Goal: Transaction & Acquisition: Obtain resource

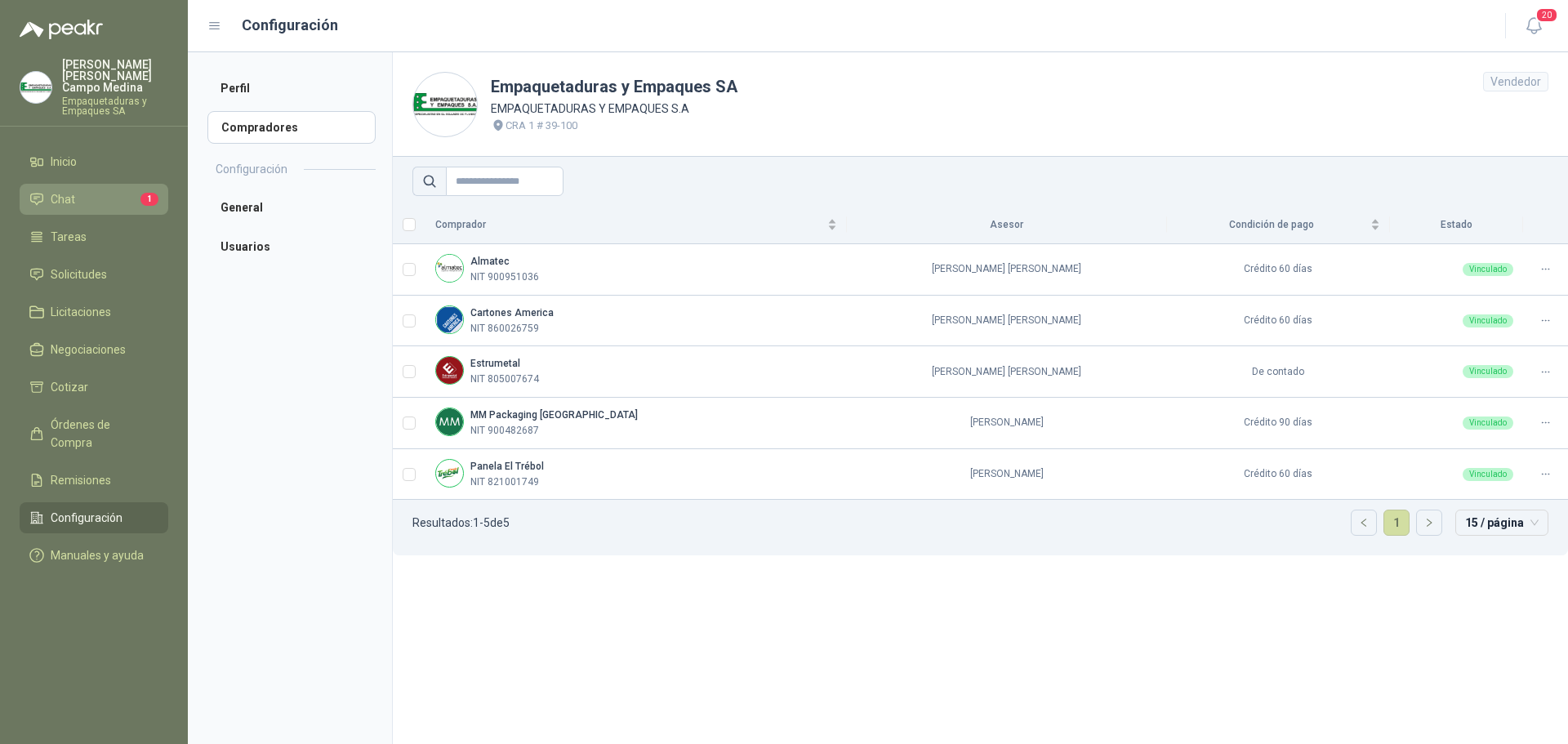
click at [137, 184] on link "Chat 1" at bounding box center [94, 199] width 149 height 31
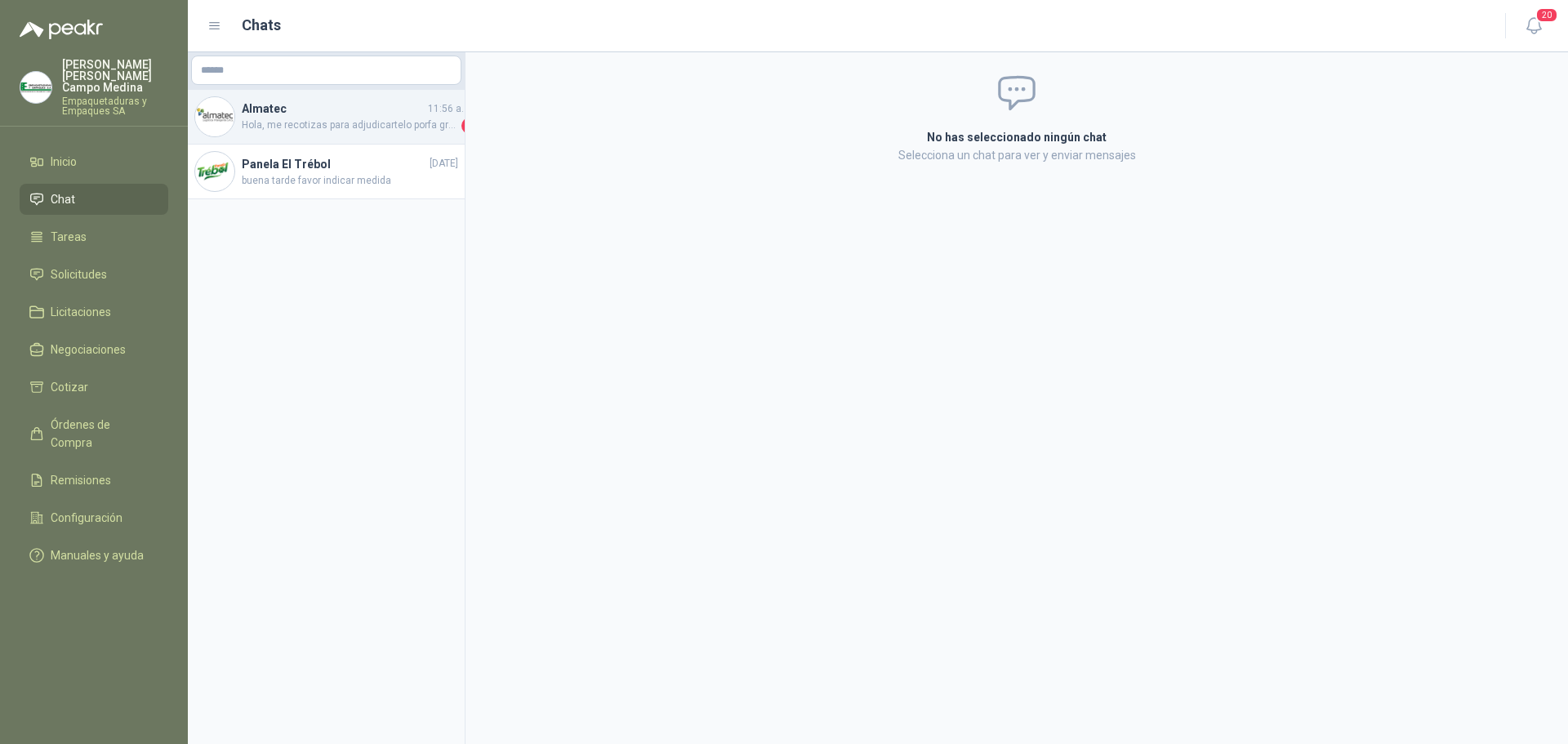
click at [262, 122] on span "Hola, me recotizas para adjudicartelo porfa gracias" at bounding box center [349, 126] width 216 height 17
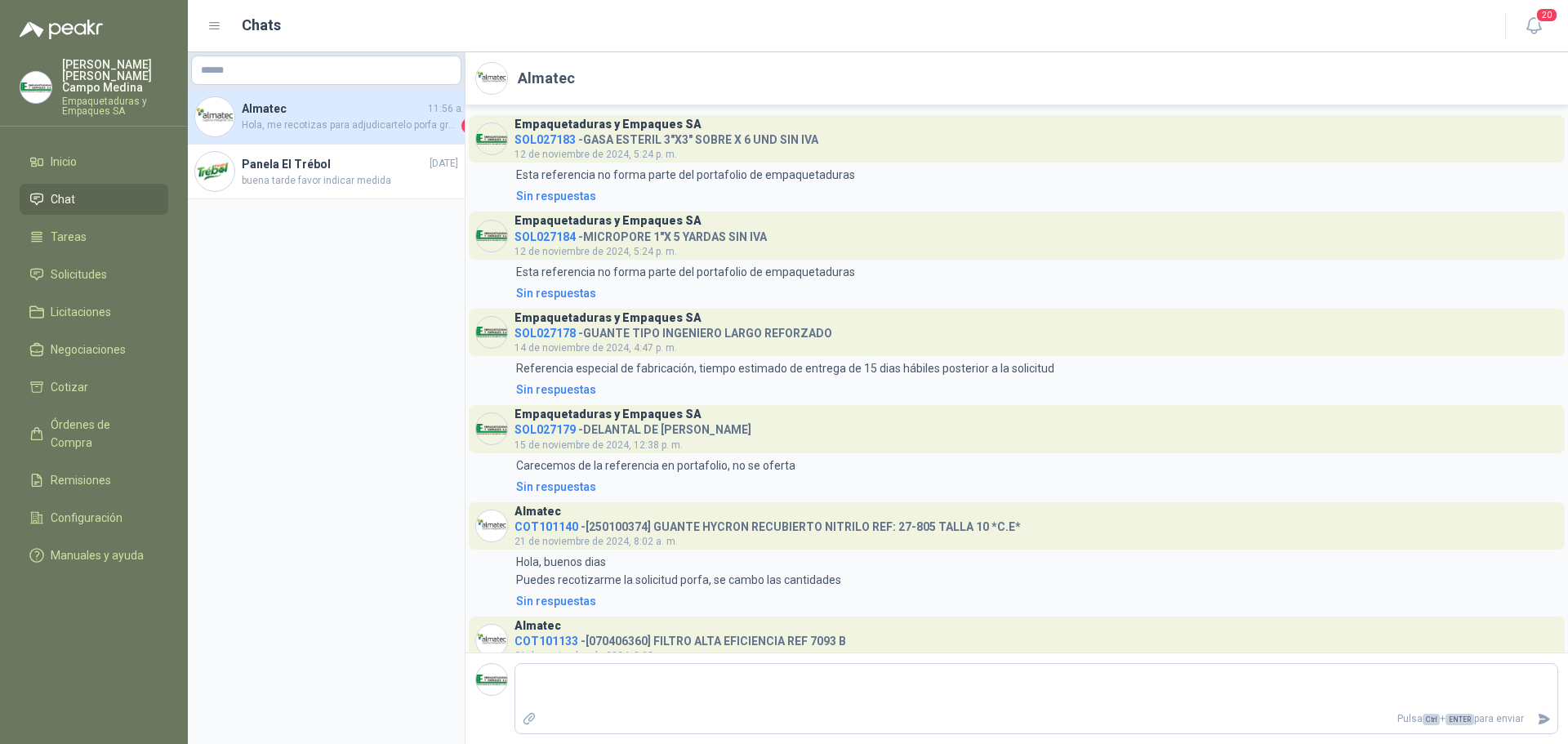
scroll to position [1942, 0]
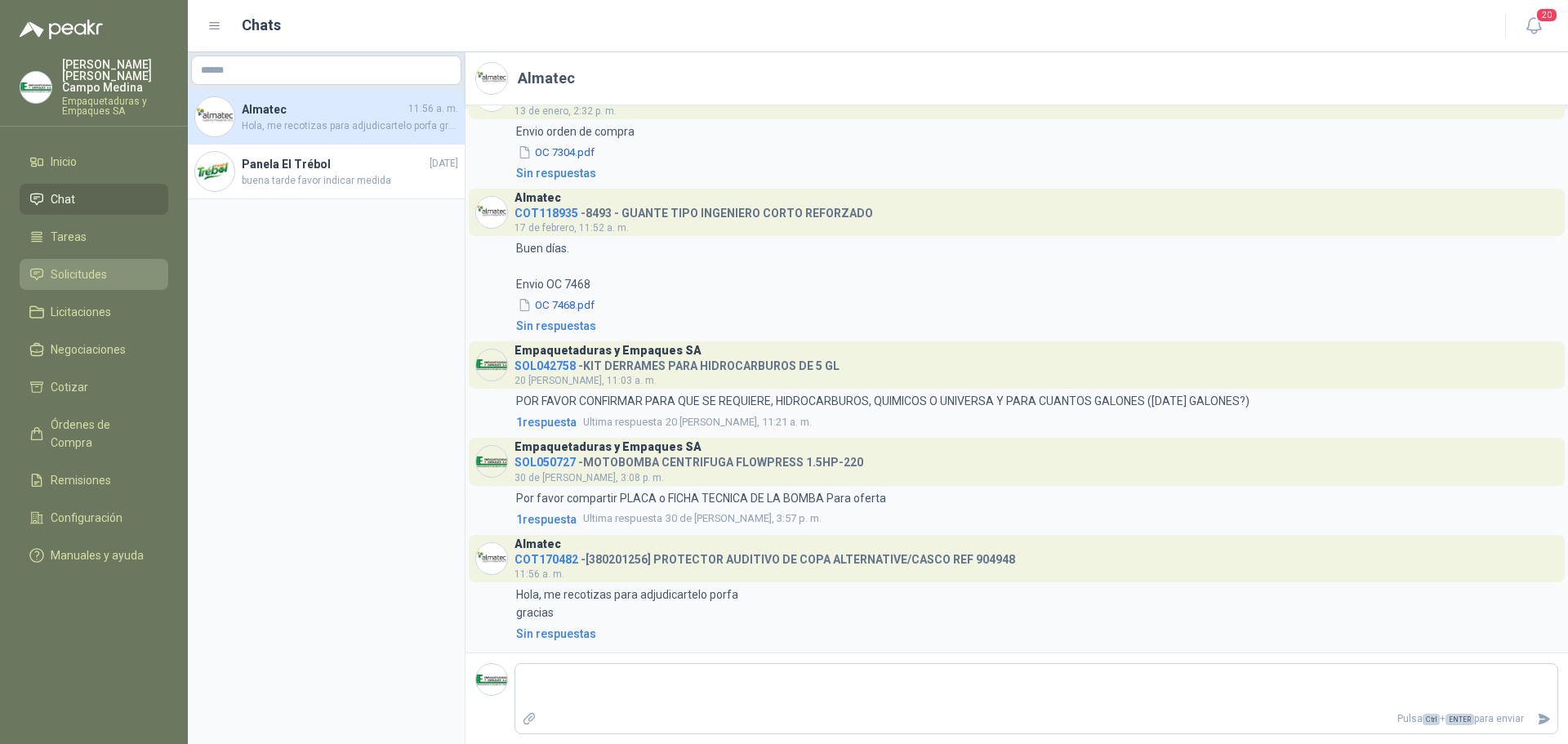
click at [68, 259] on link "Solicitudes" at bounding box center [94, 274] width 149 height 31
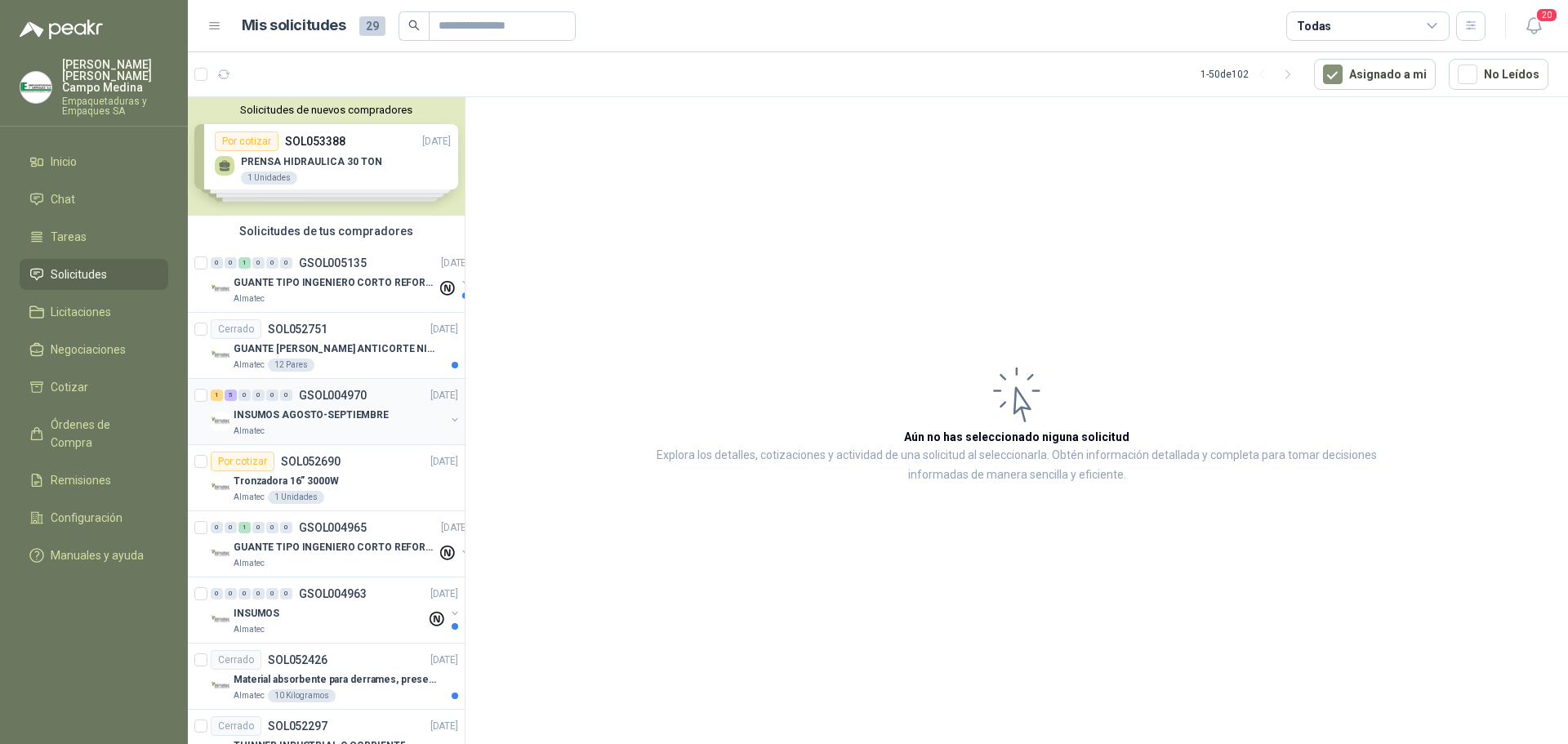
click at [319, 394] on p "GSOL004970" at bounding box center [333, 395] width 68 height 12
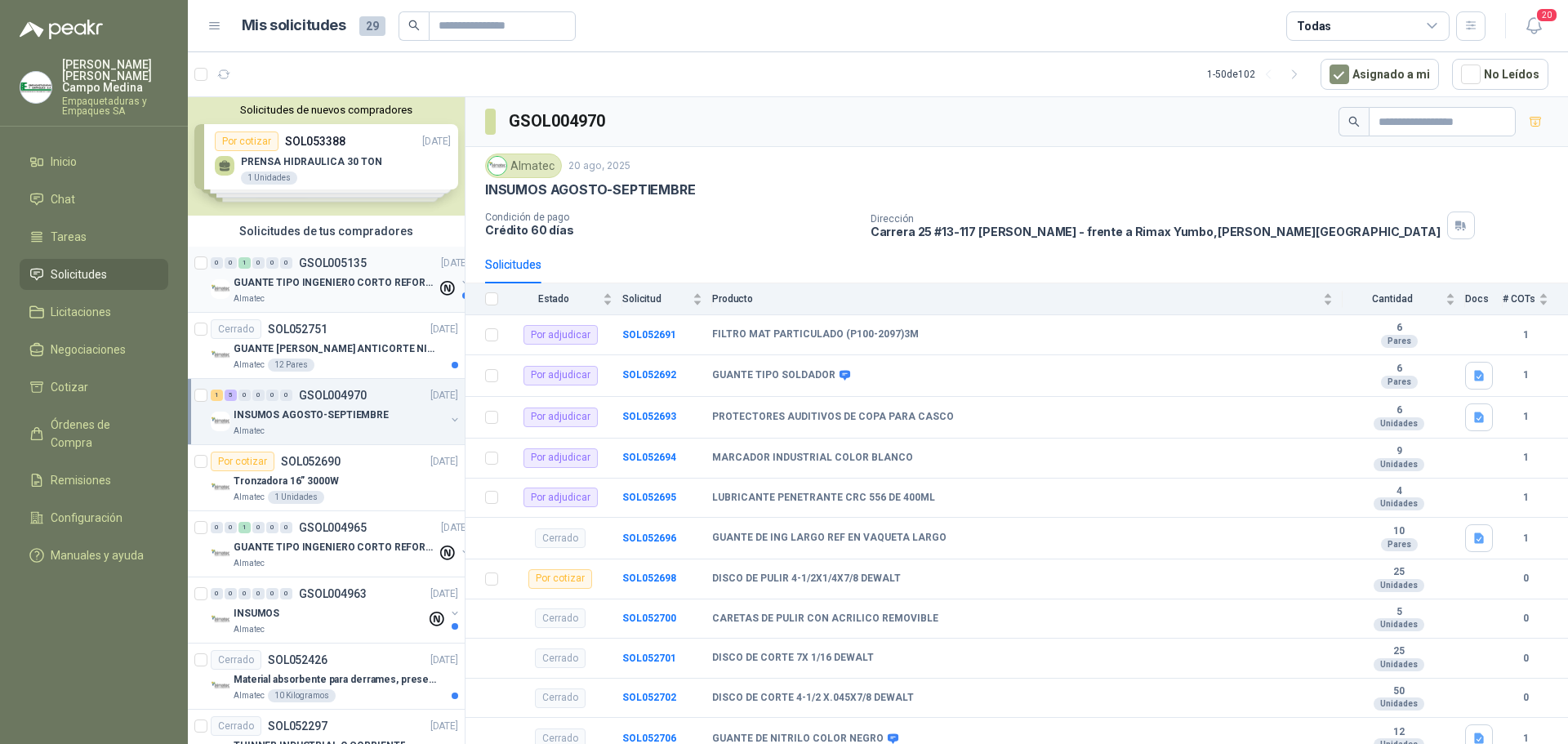
click at [309, 263] on p "GSOL005135" at bounding box center [333, 263] width 68 height 12
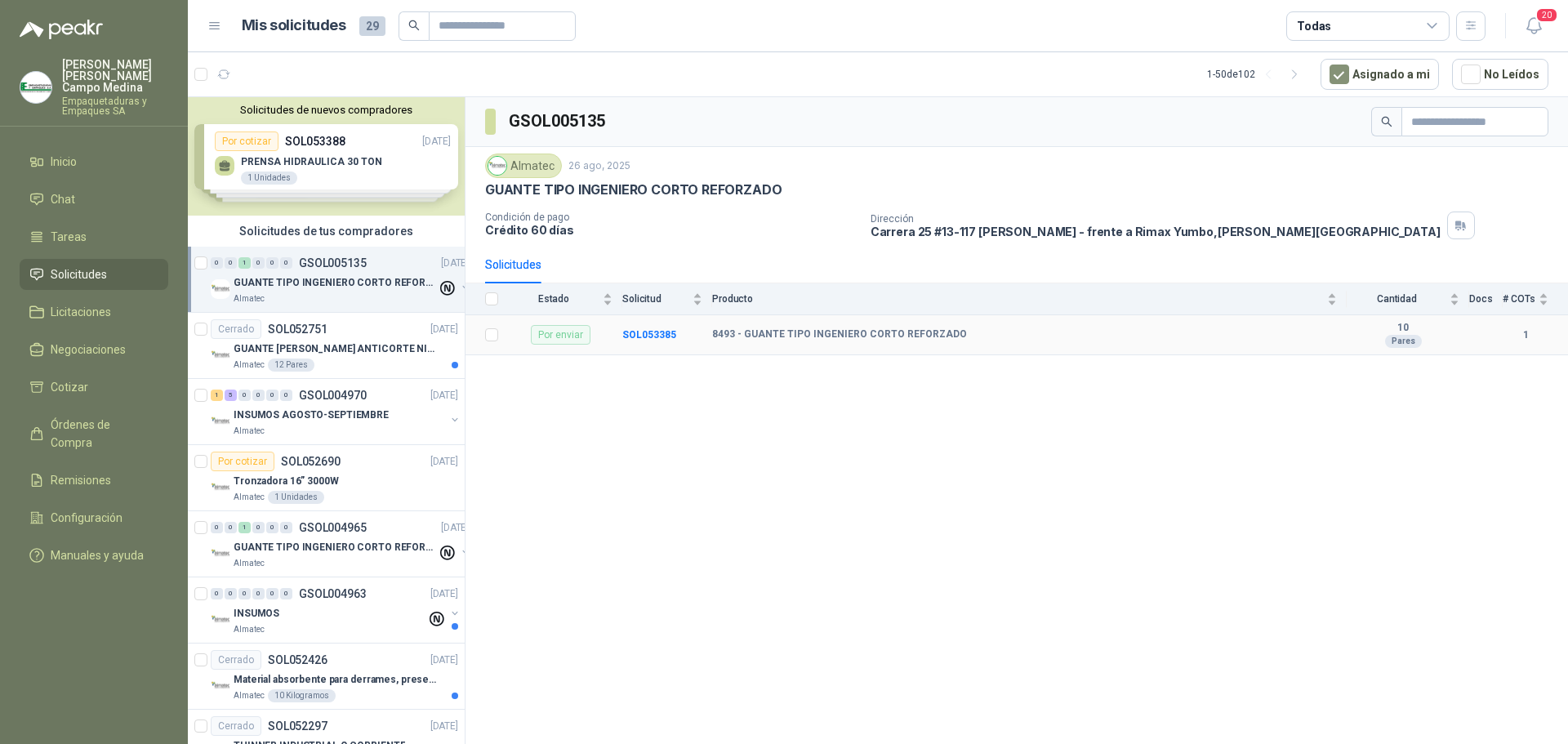
click at [568, 333] on div "Por enviar" at bounding box center [560, 335] width 60 height 20
click at [644, 332] on b "SOL053385" at bounding box center [649, 334] width 54 height 12
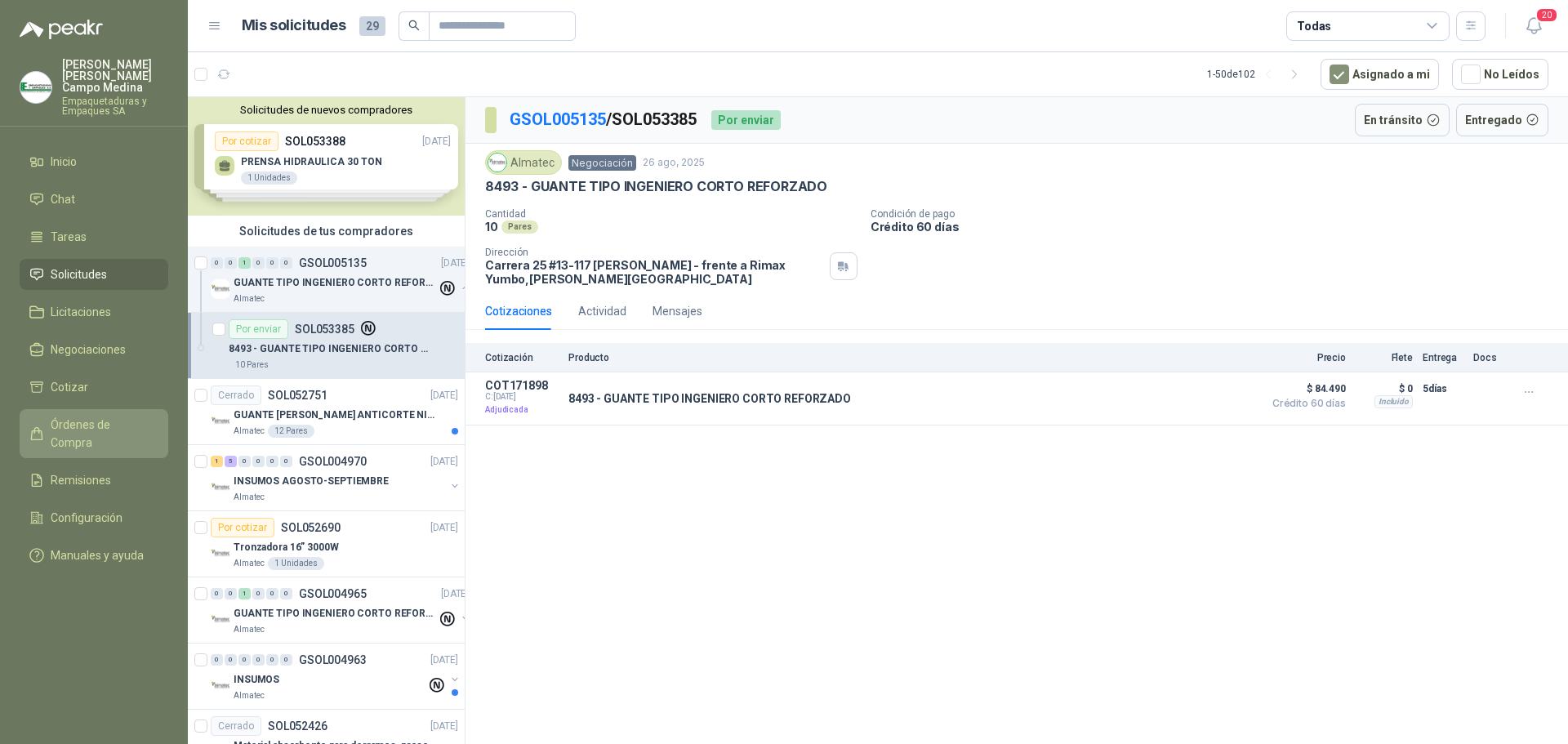
click at [102, 415] on span "Órdenes de Compra" at bounding box center [101, 433] width 102 height 36
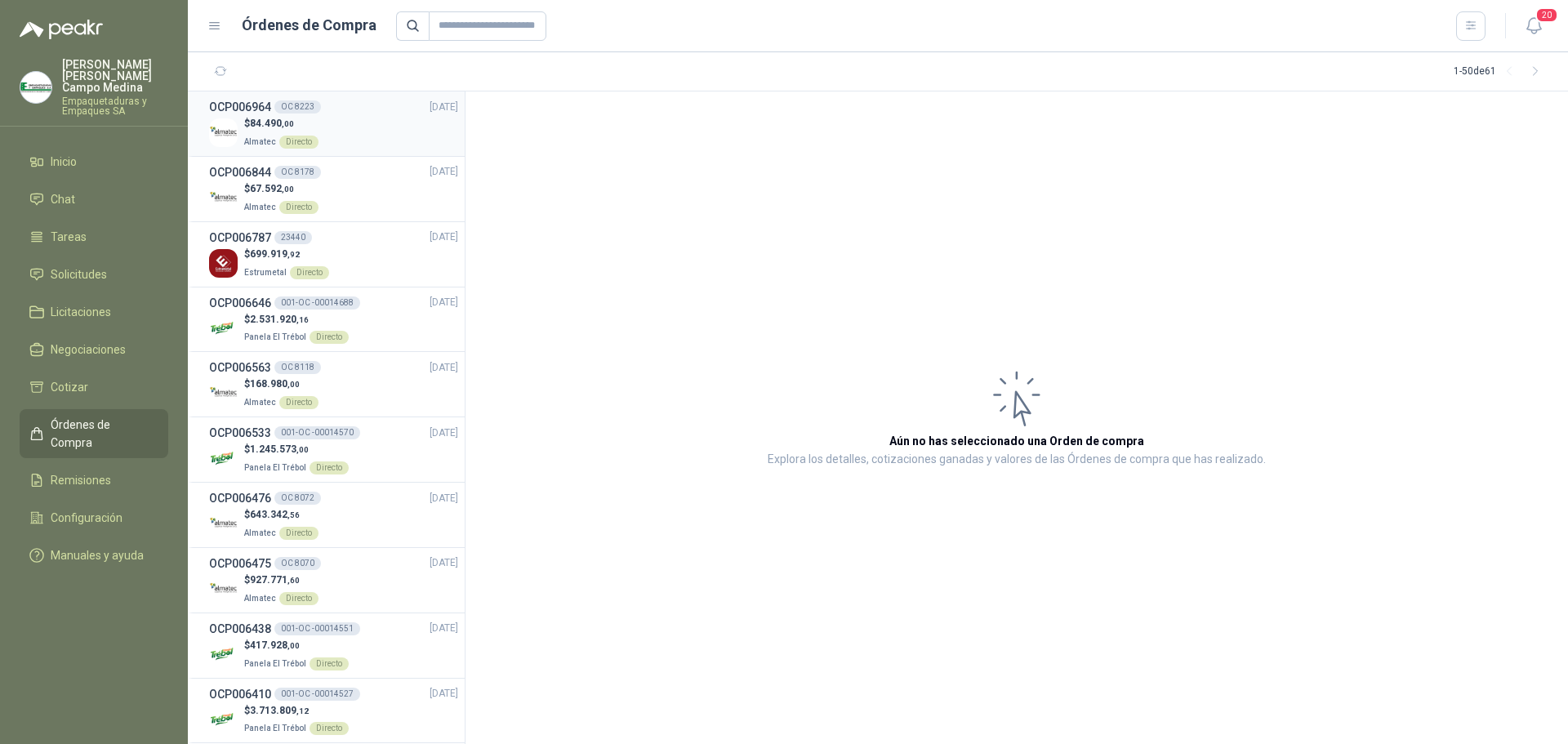
click at [293, 136] on div "Directo" at bounding box center [298, 142] width 39 height 13
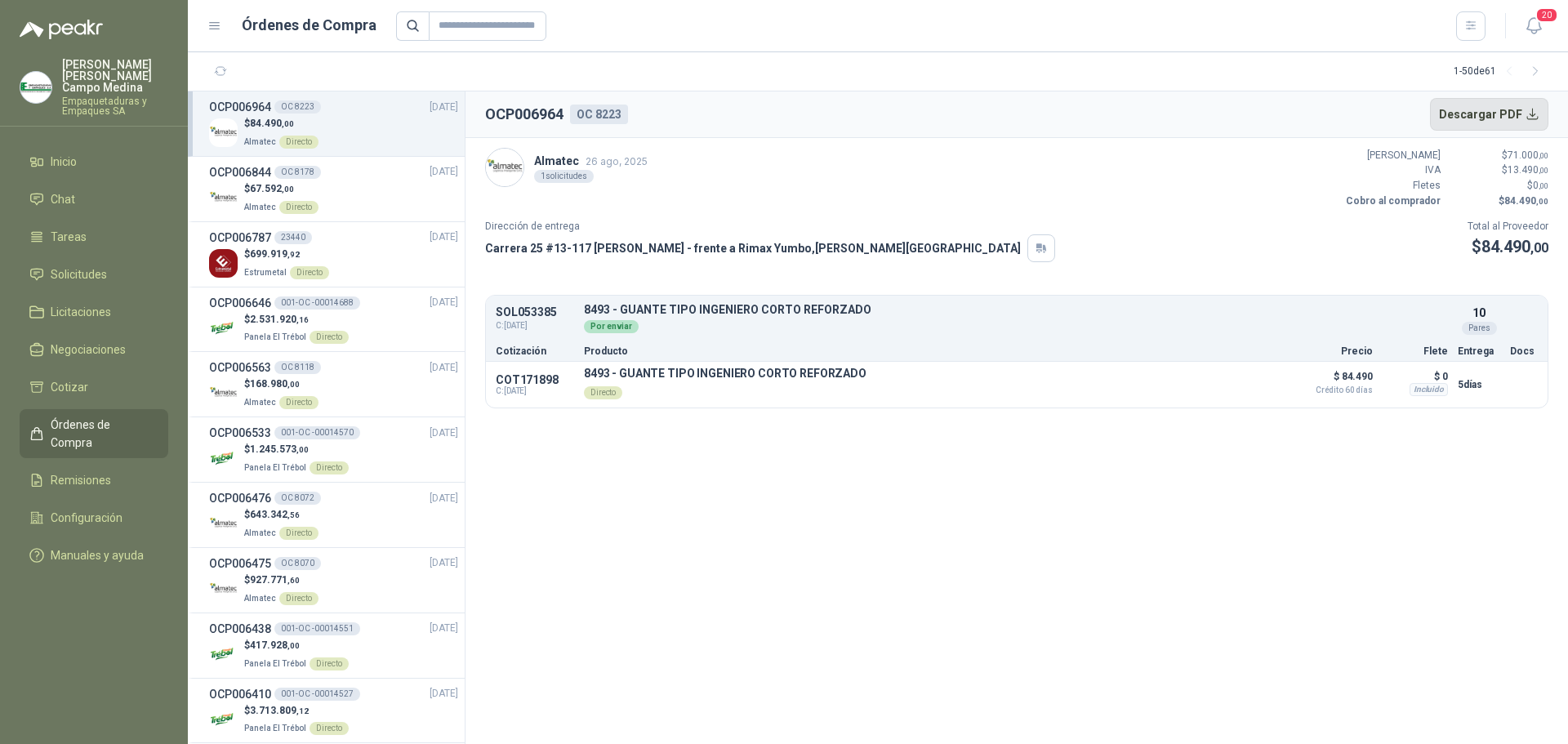
click at [1536, 105] on button "Descargar PDF" at bounding box center [1489, 113] width 119 height 32
click at [69, 266] on span "Solicitudes" at bounding box center [79, 275] width 56 height 18
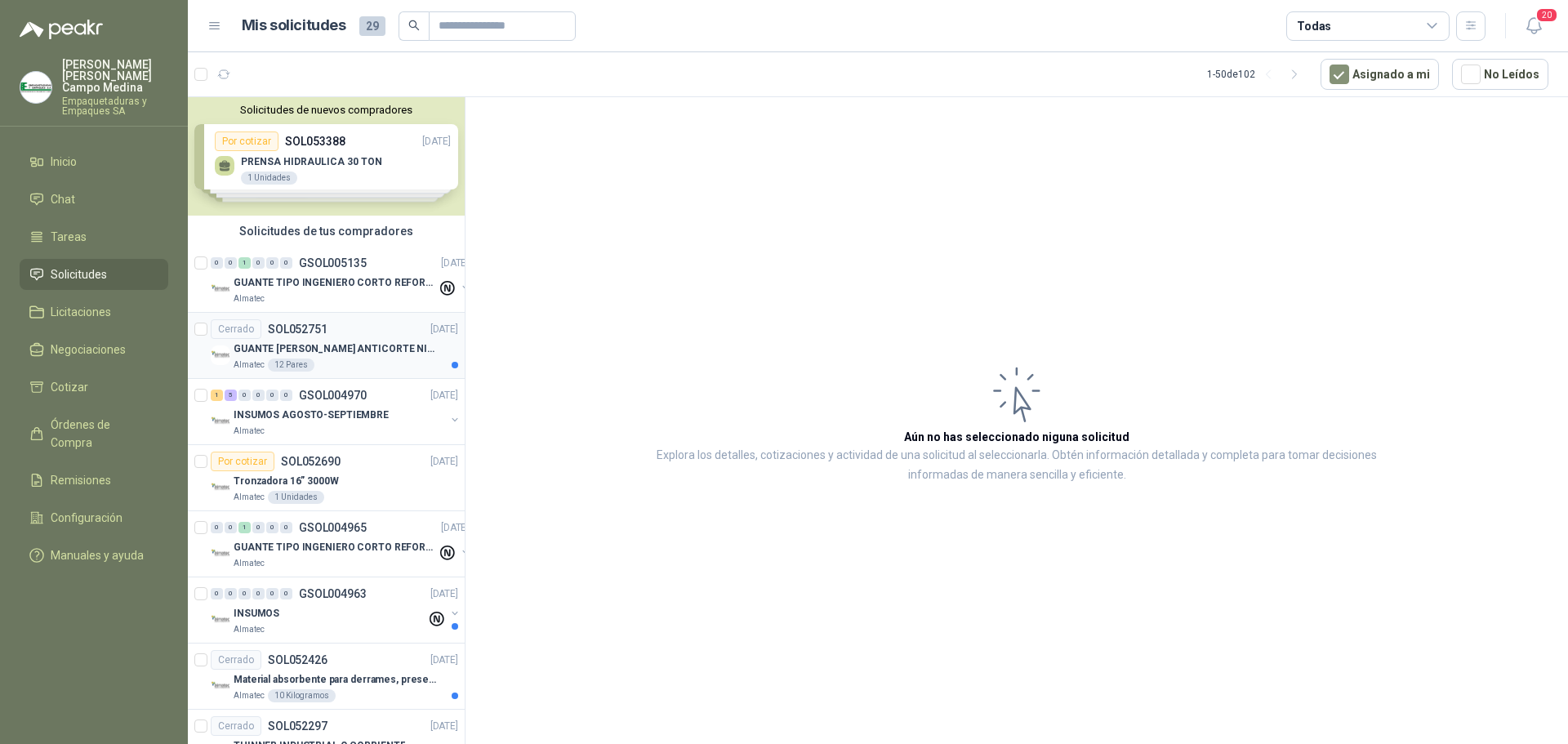
click at [310, 324] on p "SOL052751" at bounding box center [298, 329] width 60 height 12
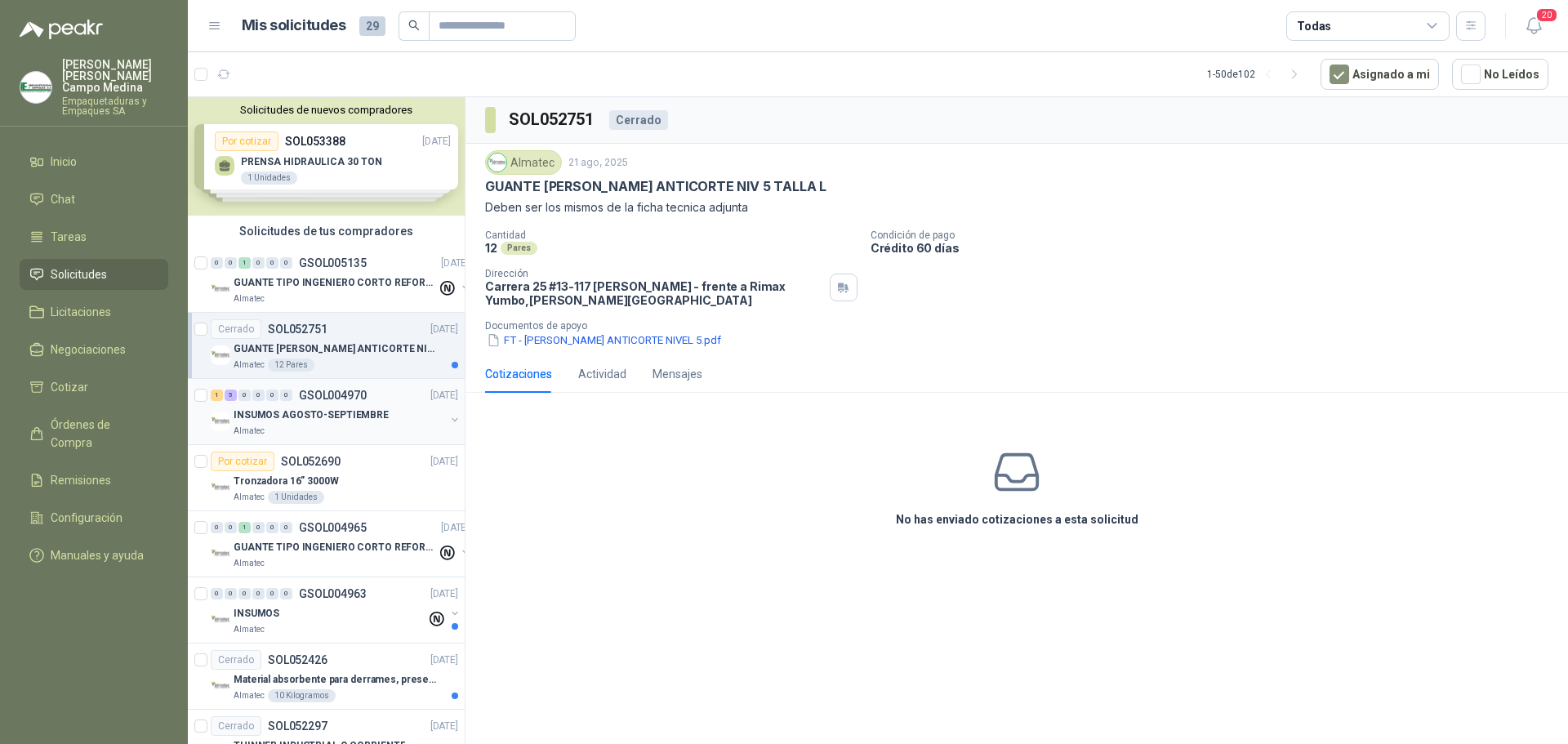
click at [304, 405] on div "INSUMOS AGOSTO-SEPTIEMBRE" at bounding box center [339, 415] width 211 height 20
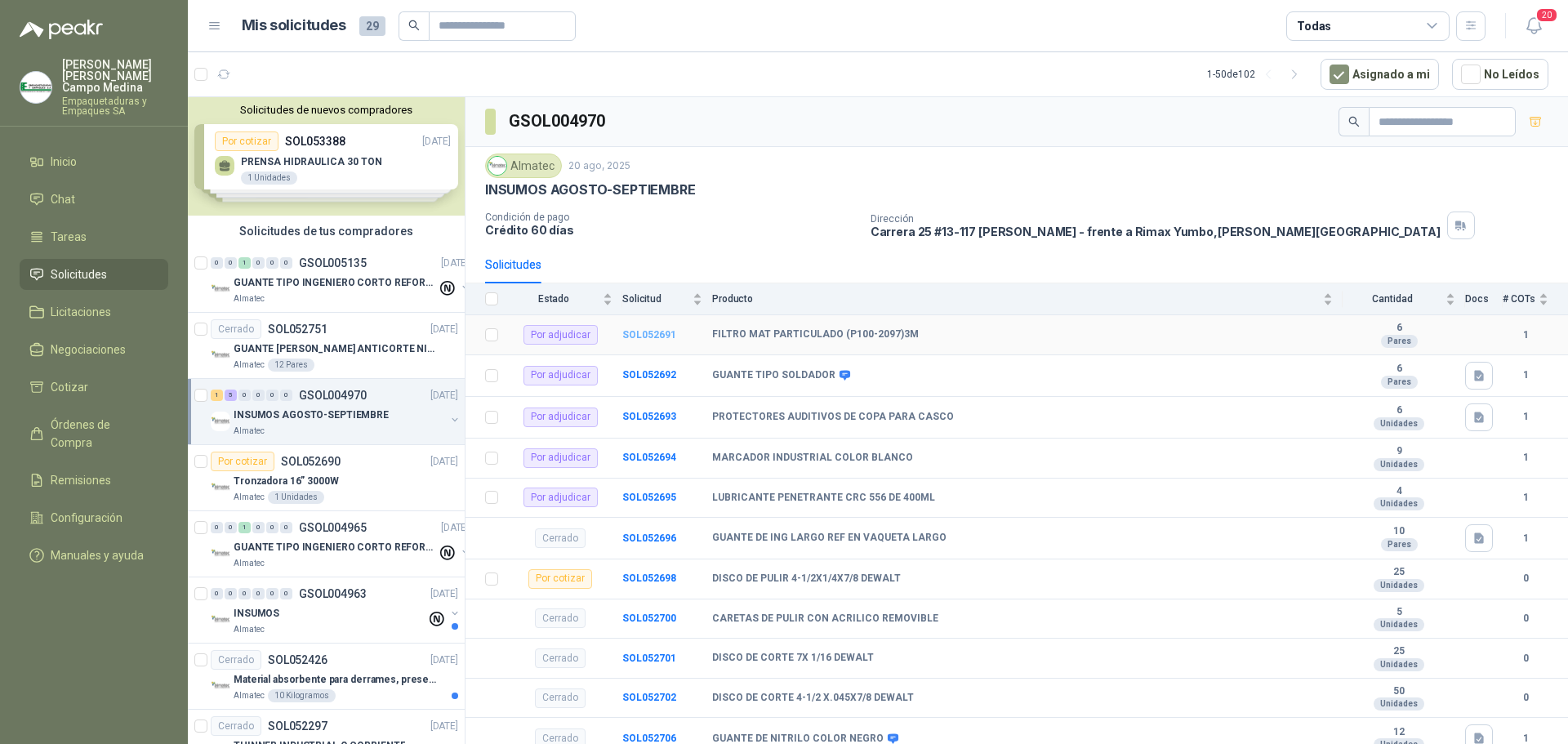
click at [652, 329] on b "SOL052691" at bounding box center [649, 334] width 54 height 12
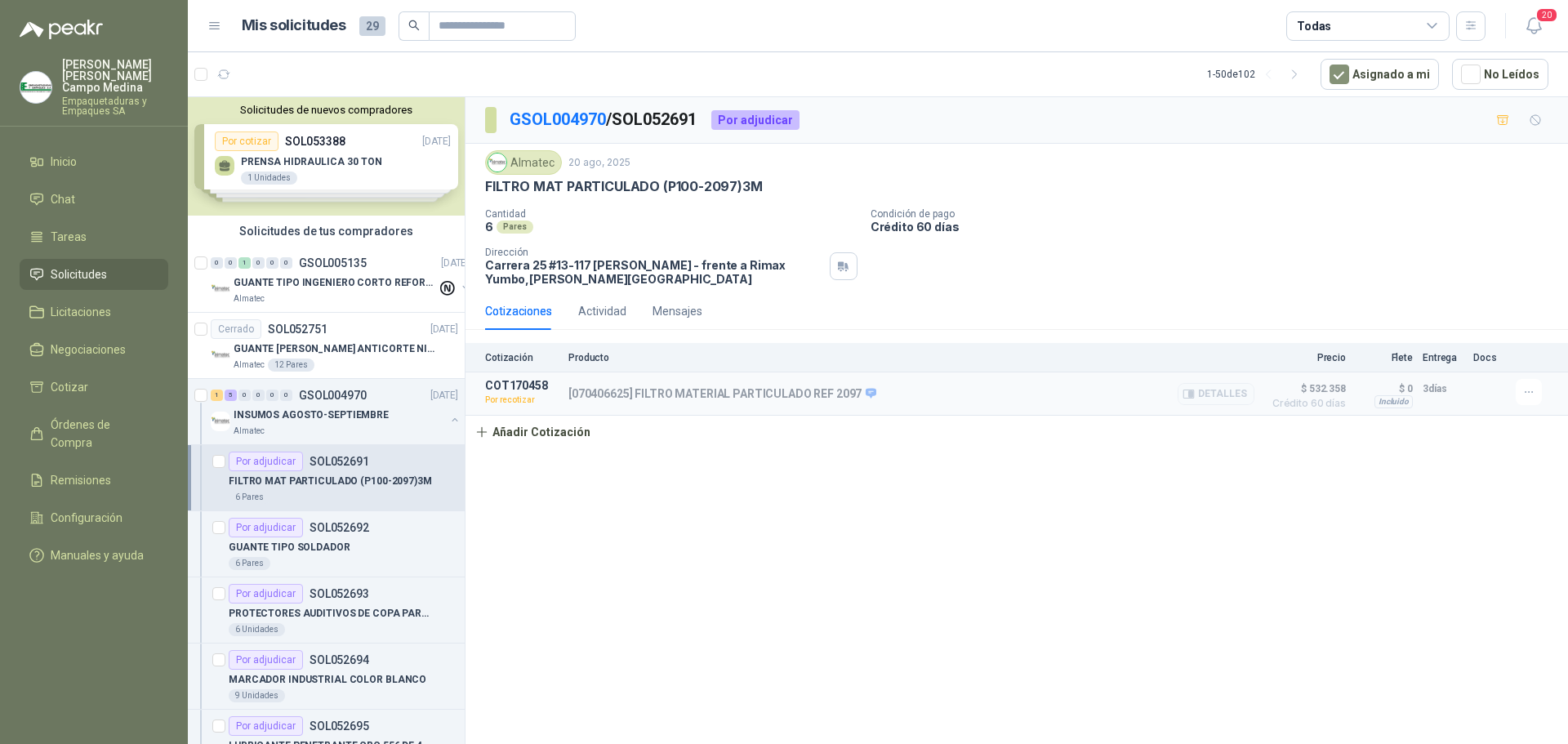
click at [513, 399] on p "Por recotizar" at bounding box center [522, 400] width 74 height 17
click at [1215, 396] on button "Detalles" at bounding box center [1215, 394] width 77 height 22
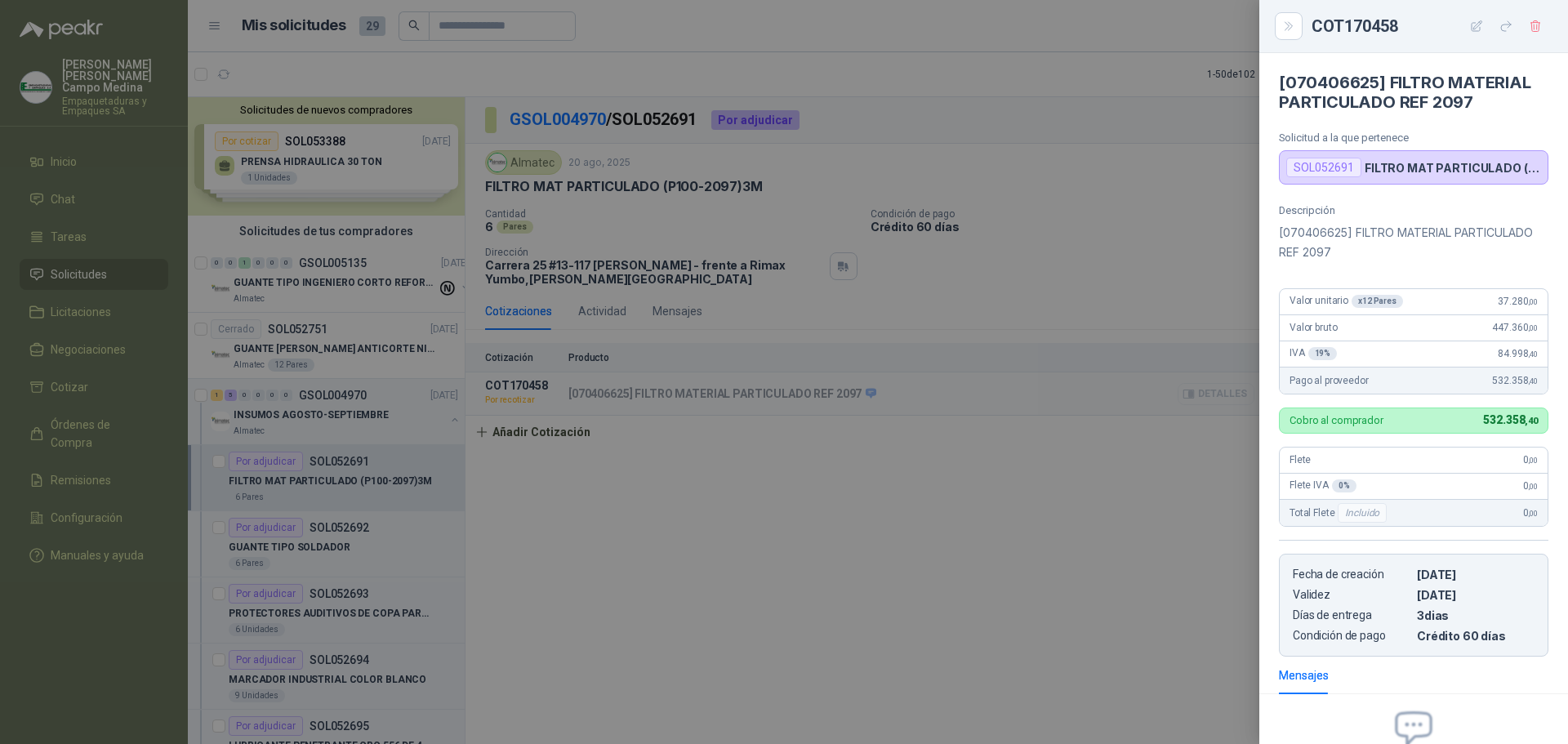
scroll to position [175, 0]
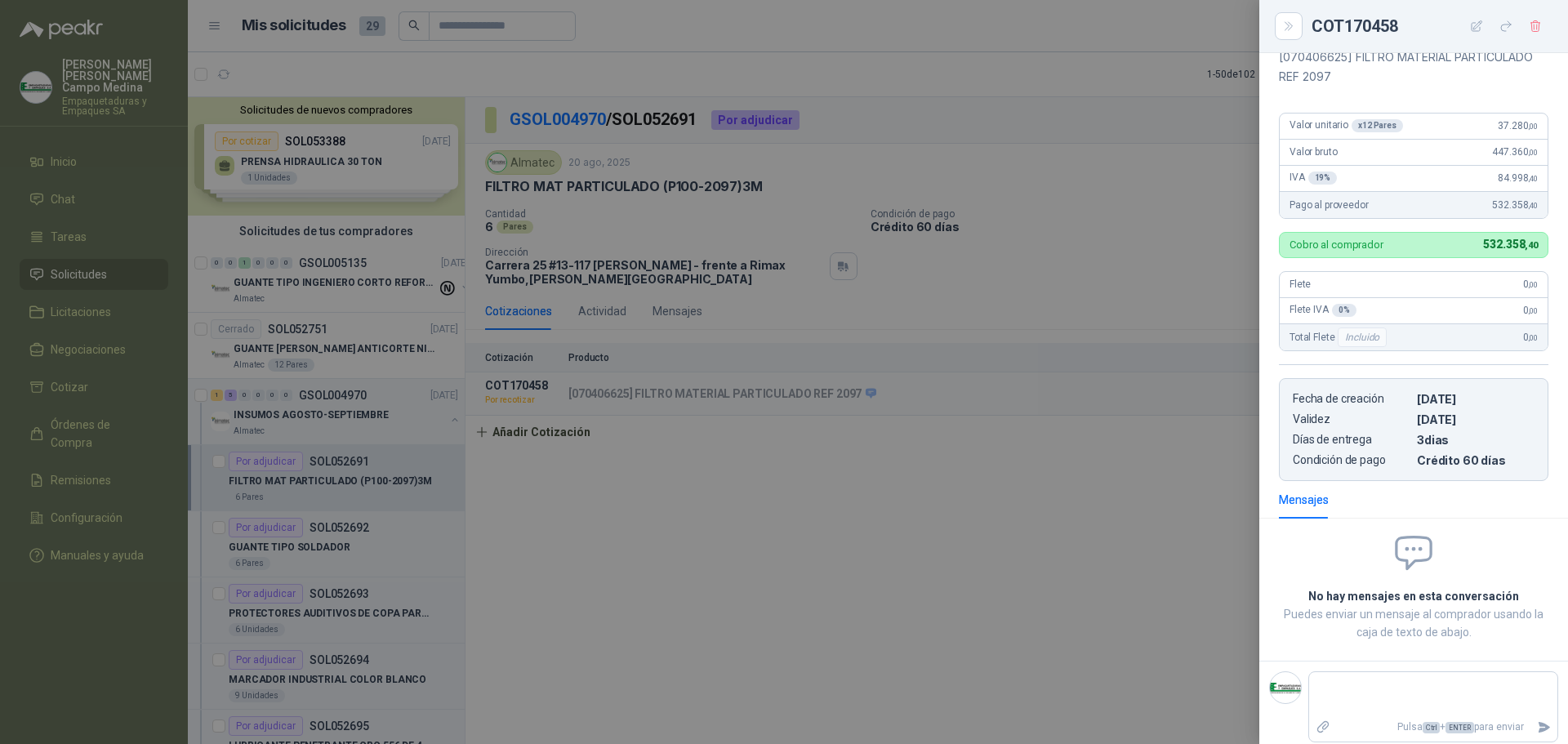
click at [1107, 139] on div at bounding box center [784, 372] width 1568 height 744
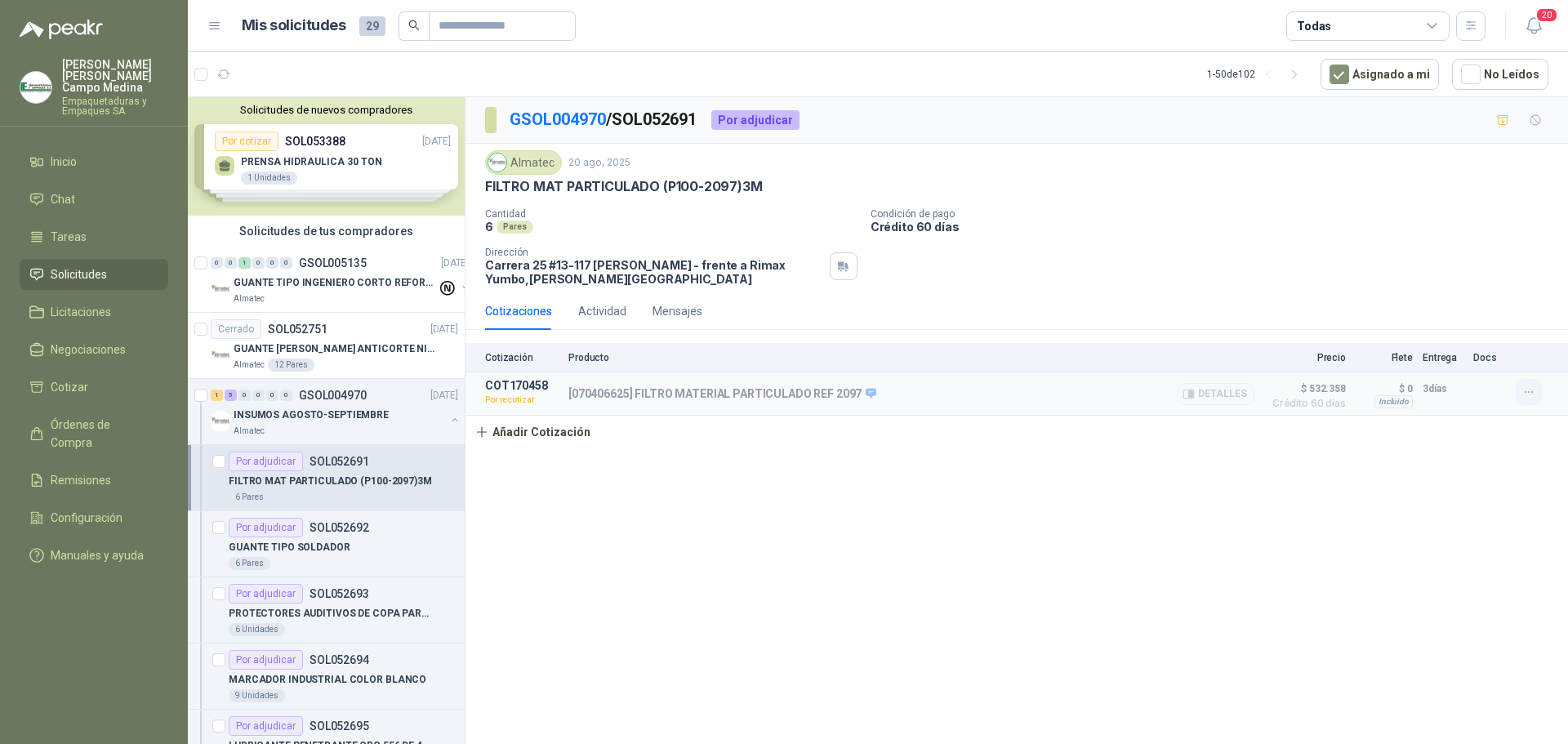
click at [1522, 390] on button "button" at bounding box center [1529, 392] width 26 height 26
click at [1480, 362] on button "Re-cotizar" at bounding box center [1496, 356] width 131 height 26
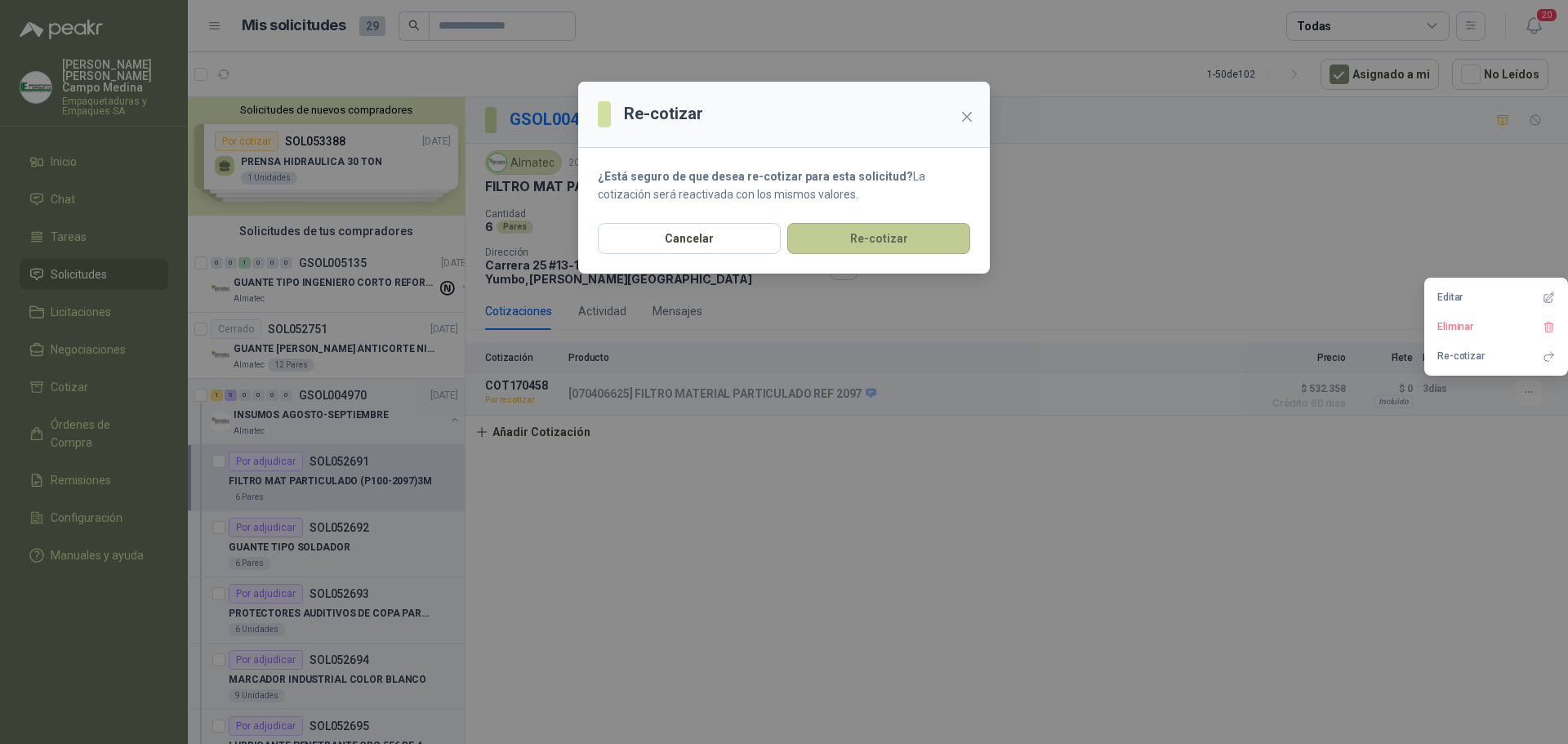
click at [822, 232] on button "Re-cotizar" at bounding box center [878, 238] width 183 height 31
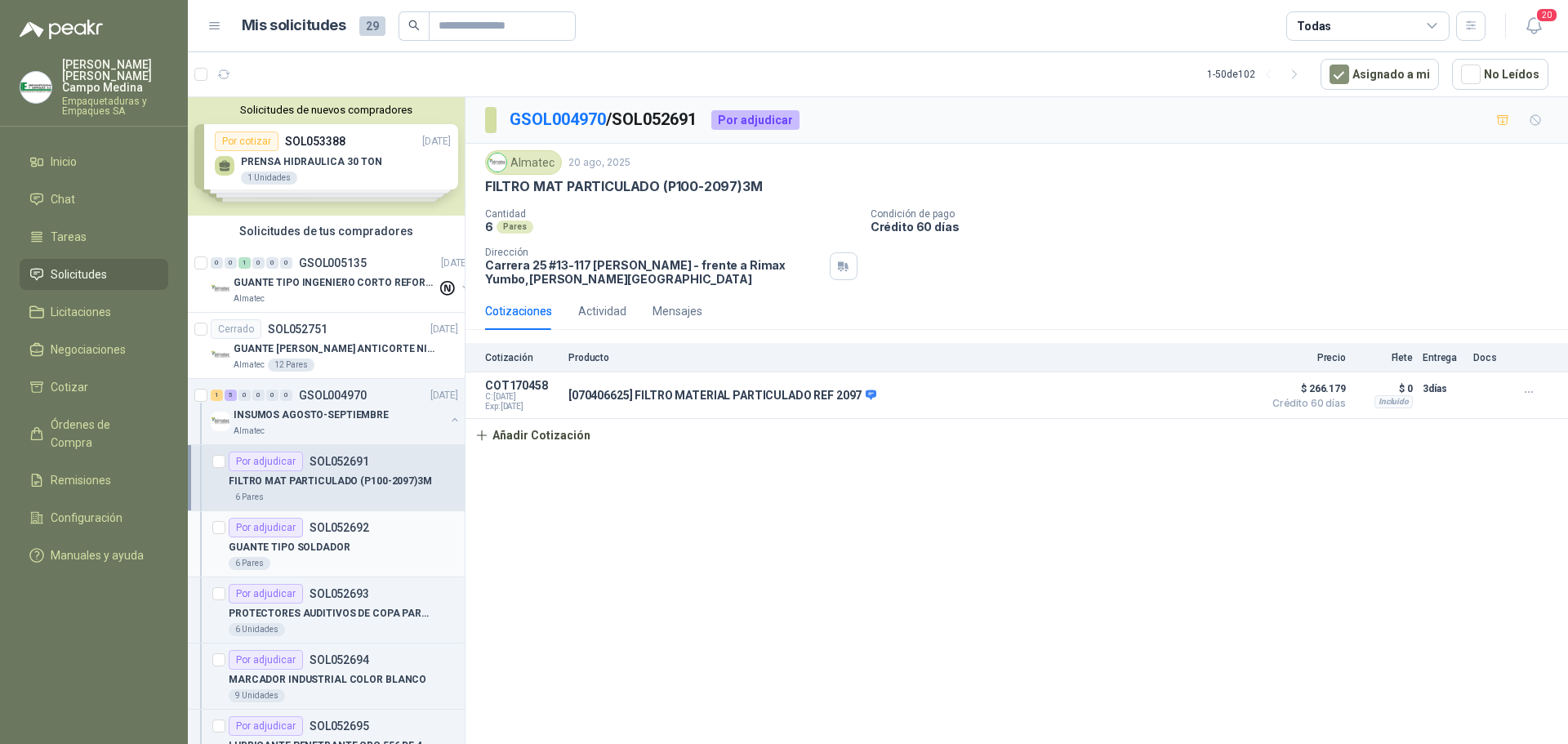
click at [300, 530] on div "Por adjudicar" at bounding box center [266, 527] width 75 height 20
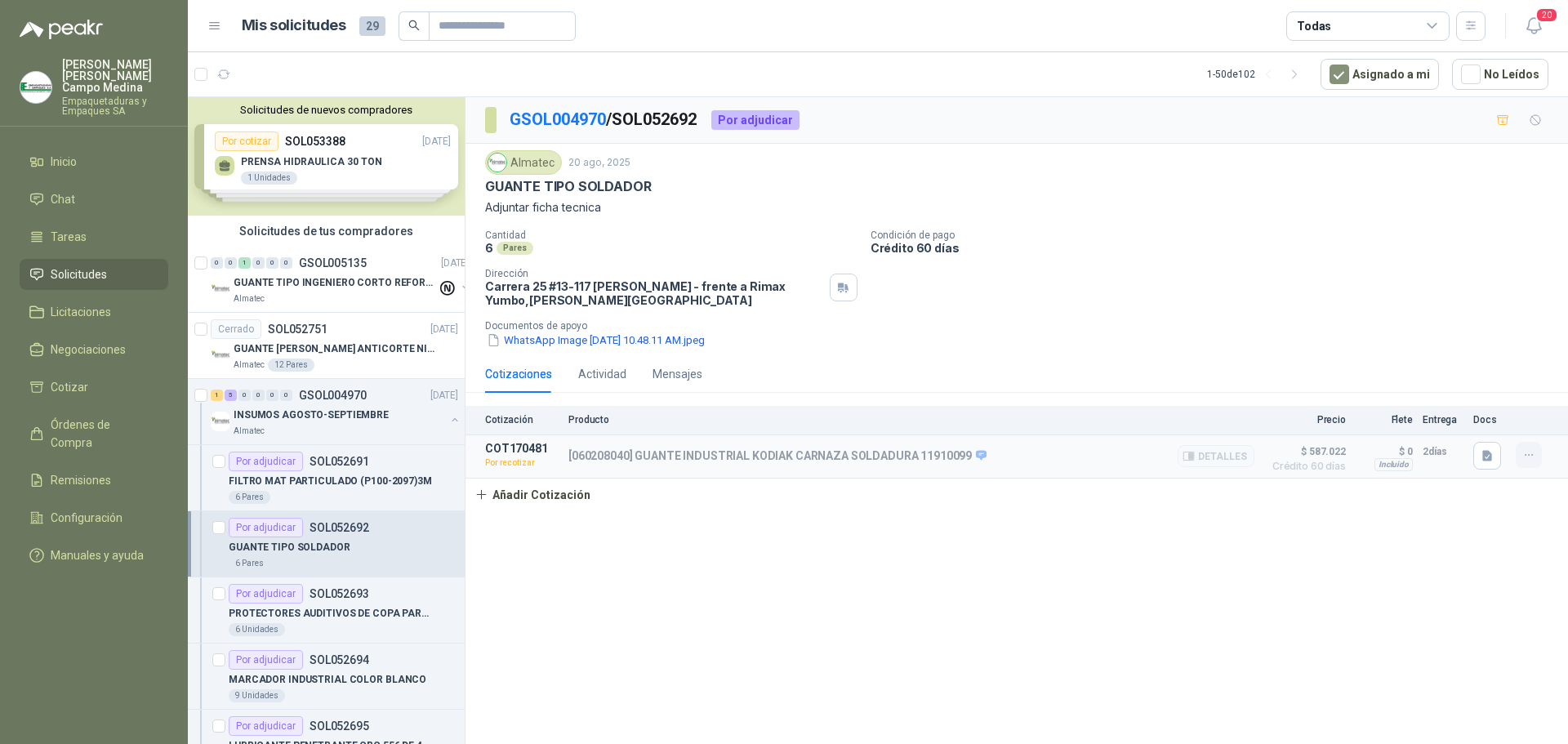
click at [1516, 455] on button "button" at bounding box center [1529, 455] width 26 height 26
click at [1479, 417] on button "Re-cotizar" at bounding box center [1496, 419] width 131 height 26
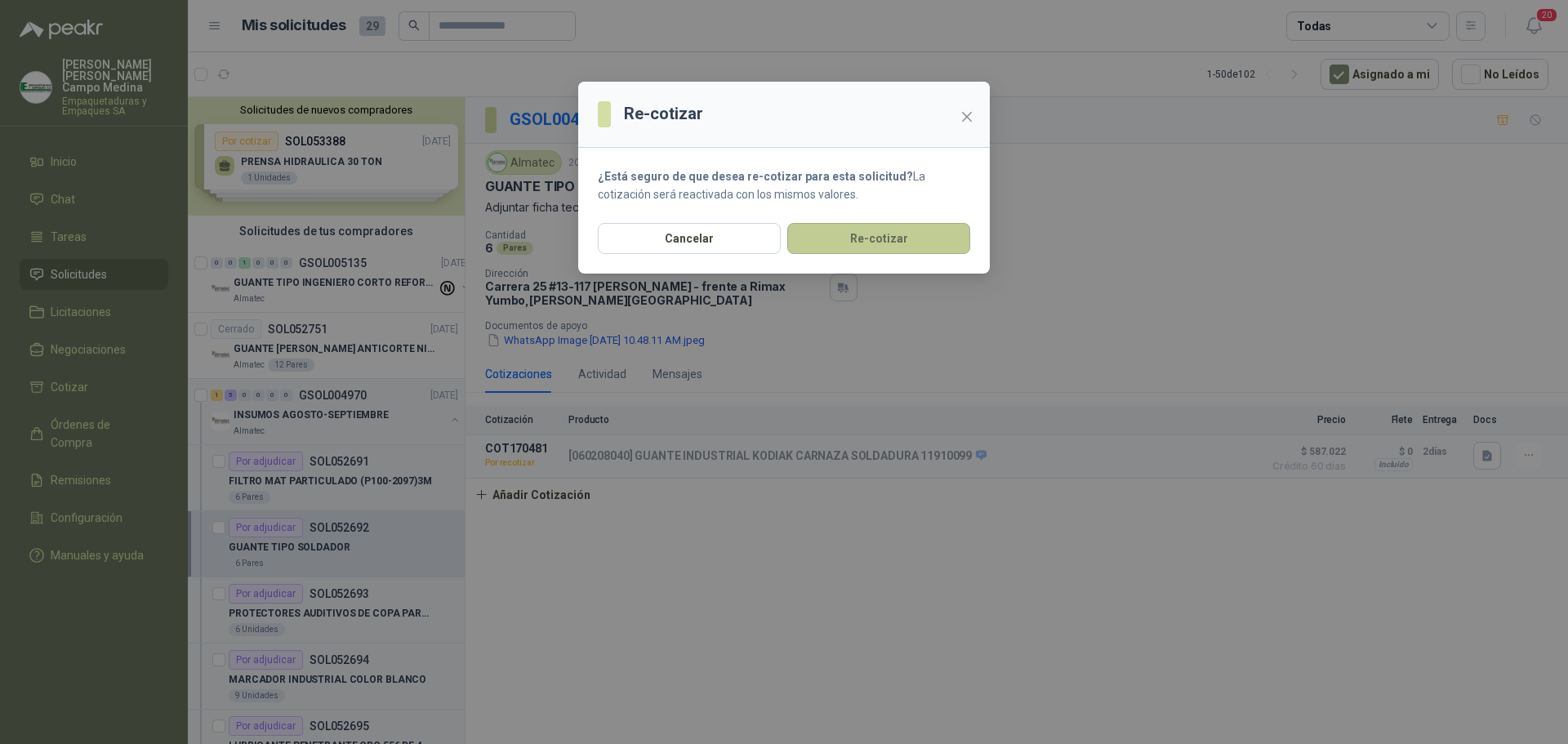
click at [873, 234] on button "Re-cotizar" at bounding box center [878, 238] width 183 height 31
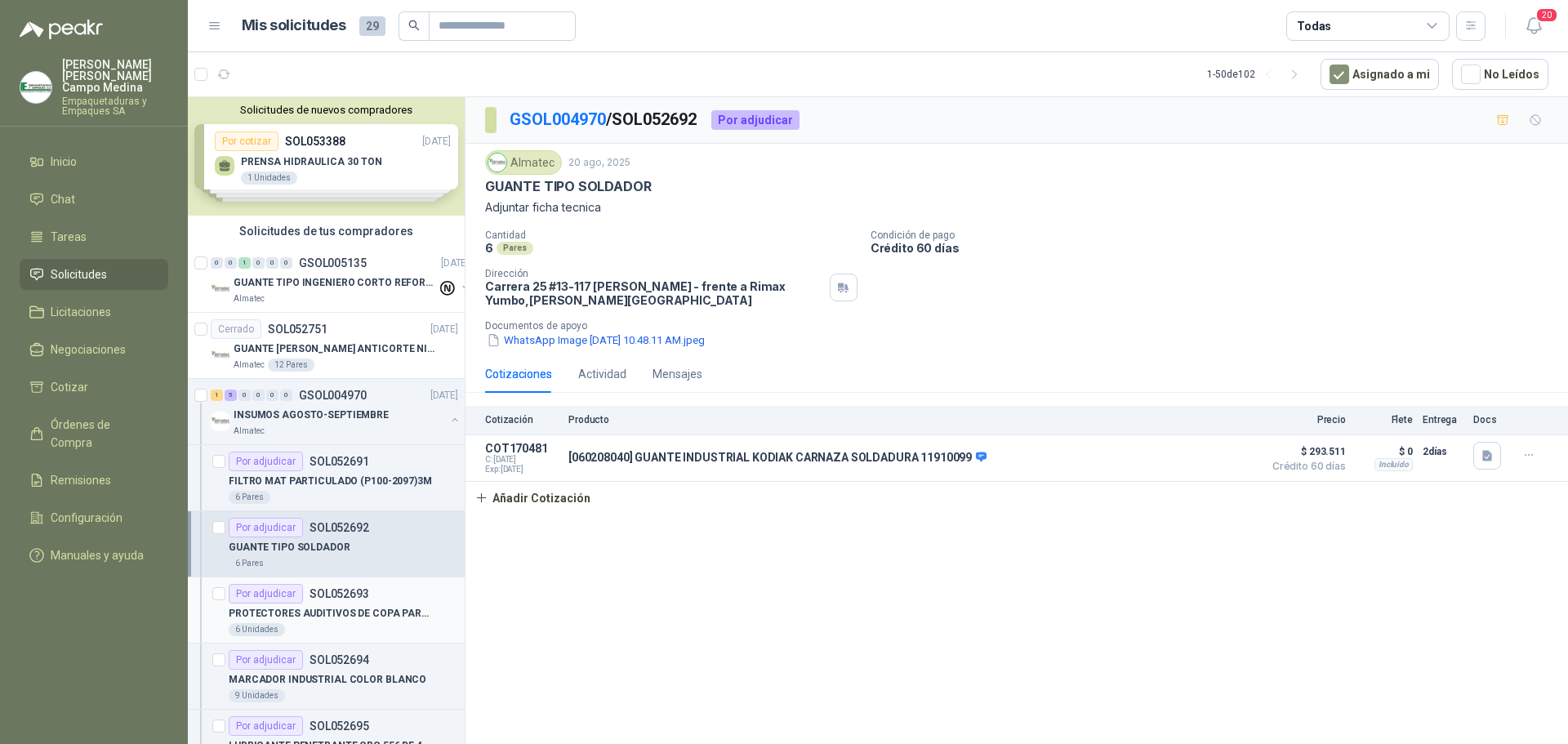
click at [325, 597] on p "SOL052693" at bounding box center [339, 593] width 60 height 12
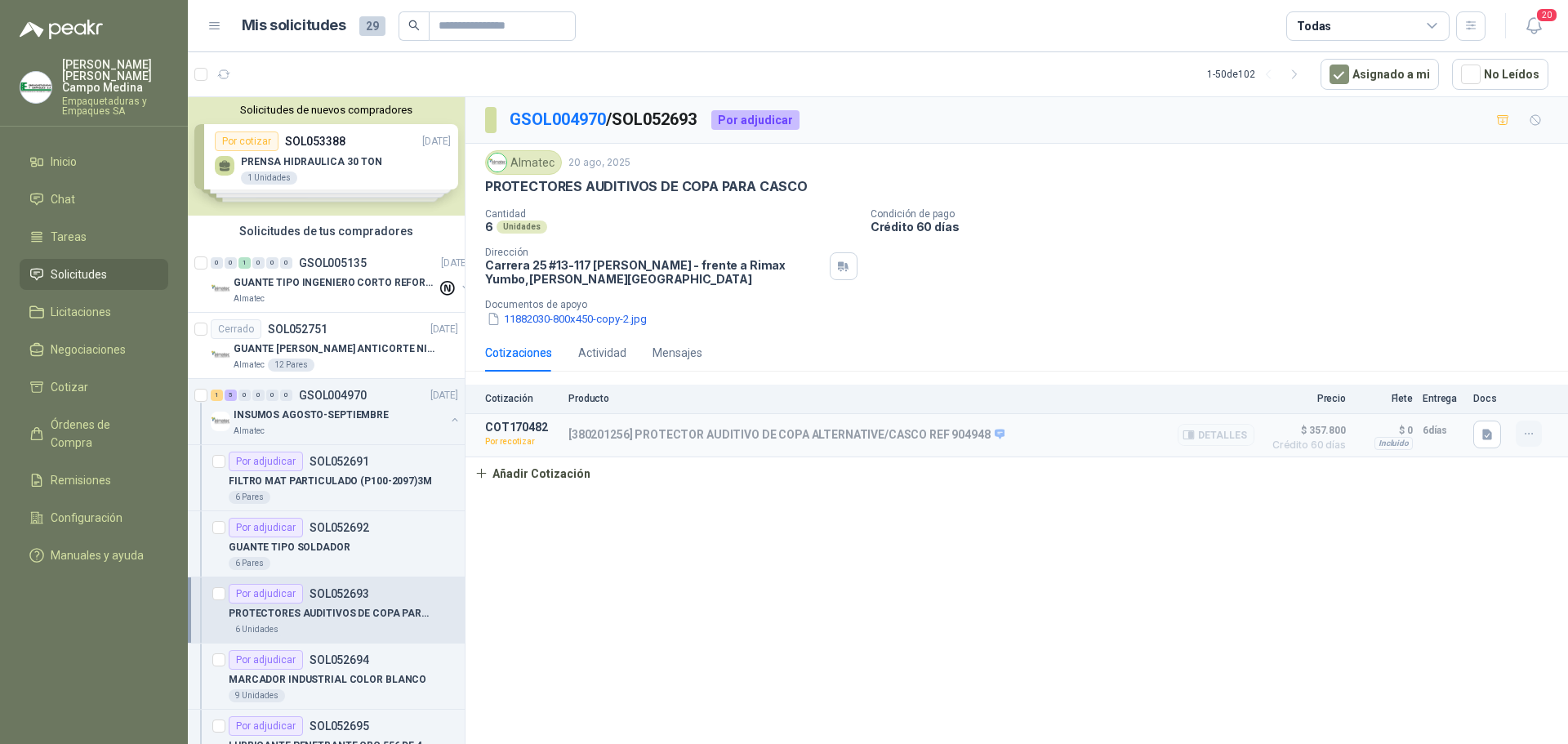
click at [1538, 430] on button "button" at bounding box center [1529, 434] width 26 height 26
click at [1464, 394] on button "Re-cotizar" at bounding box center [1496, 398] width 131 height 26
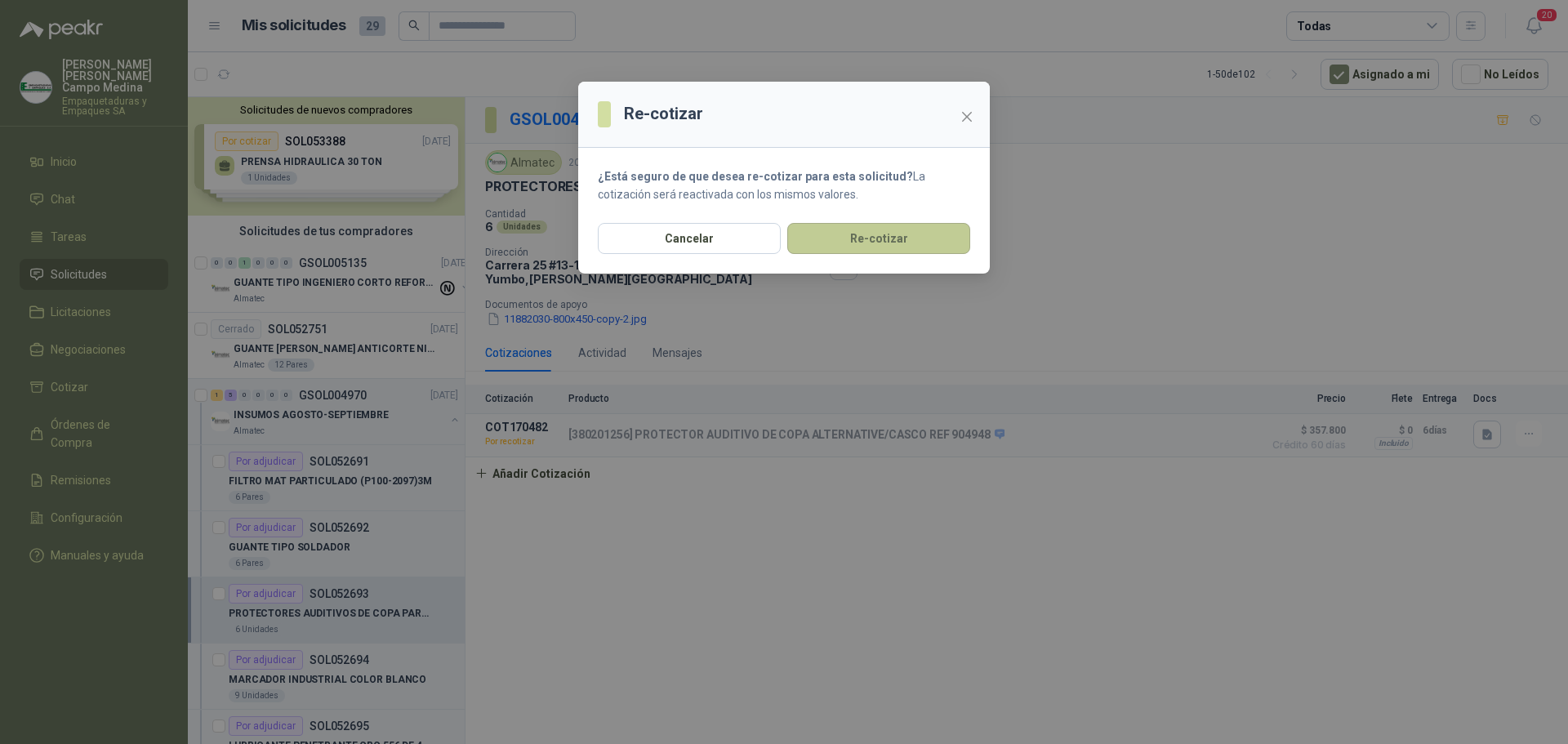
click at [858, 238] on button "Re-cotizar" at bounding box center [878, 238] width 183 height 31
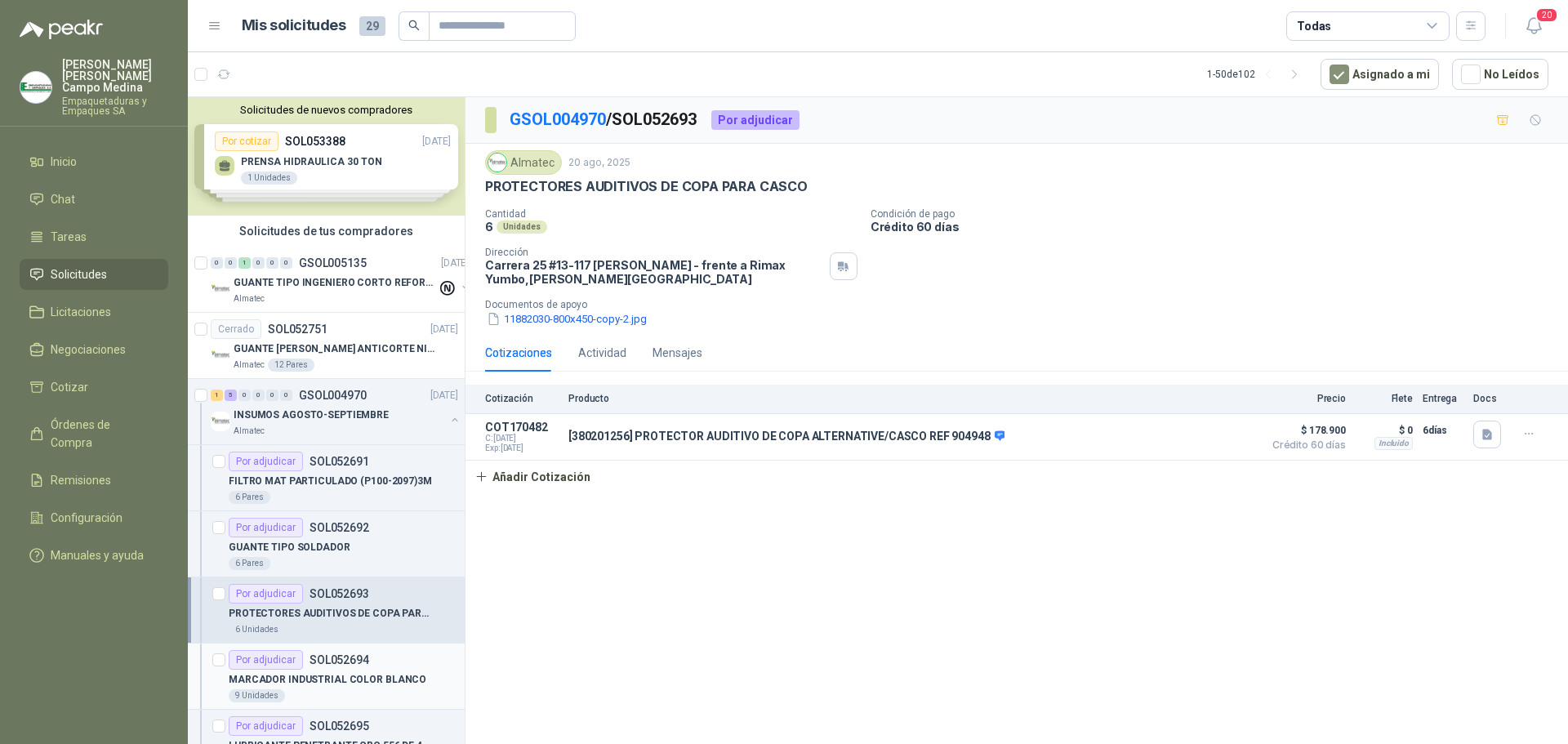
click at [347, 670] on div "MARCADOR INDUSTRIAL COLOR BLANCO" at bounding box center [343, 679] width 229 height 20
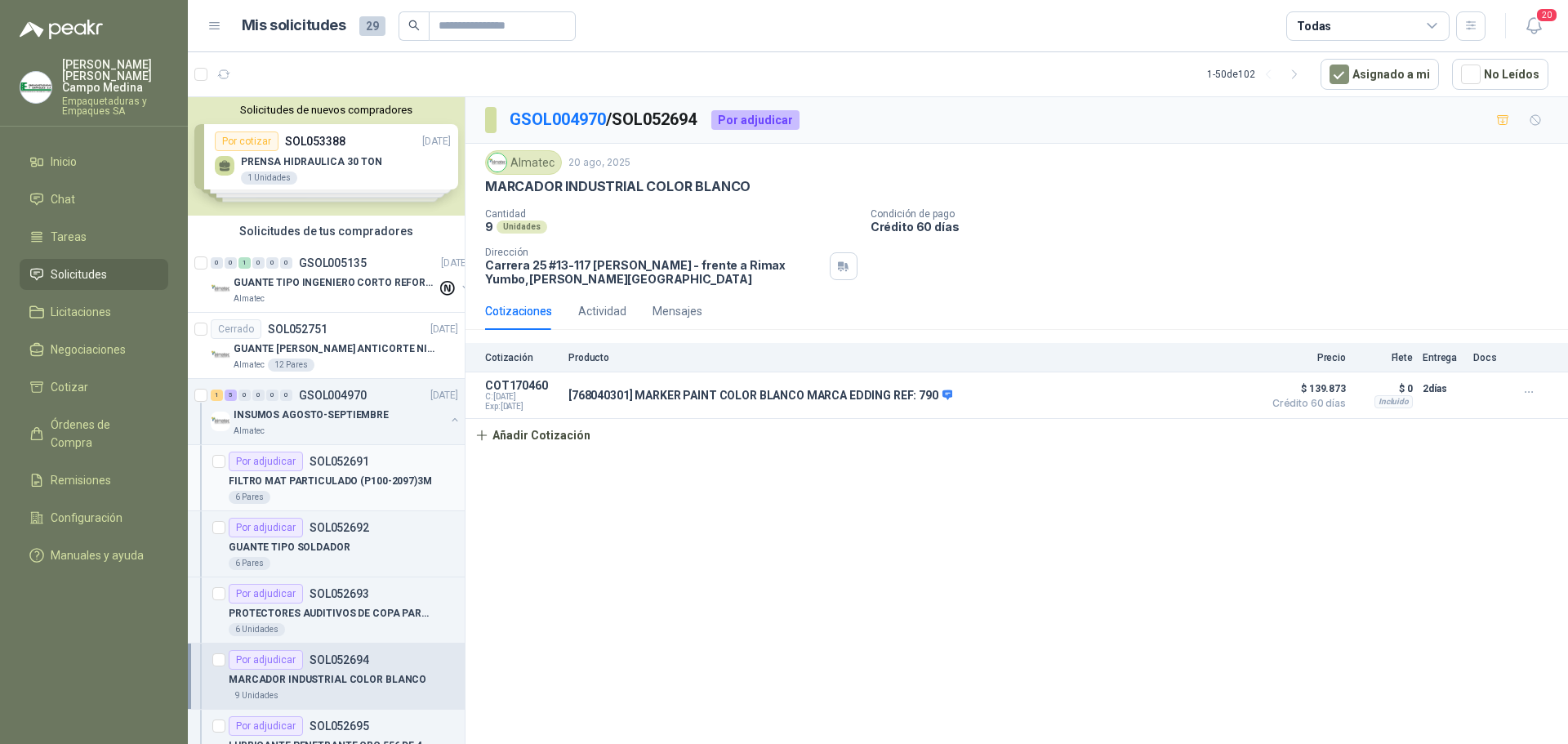
scroll to position [82, 0]
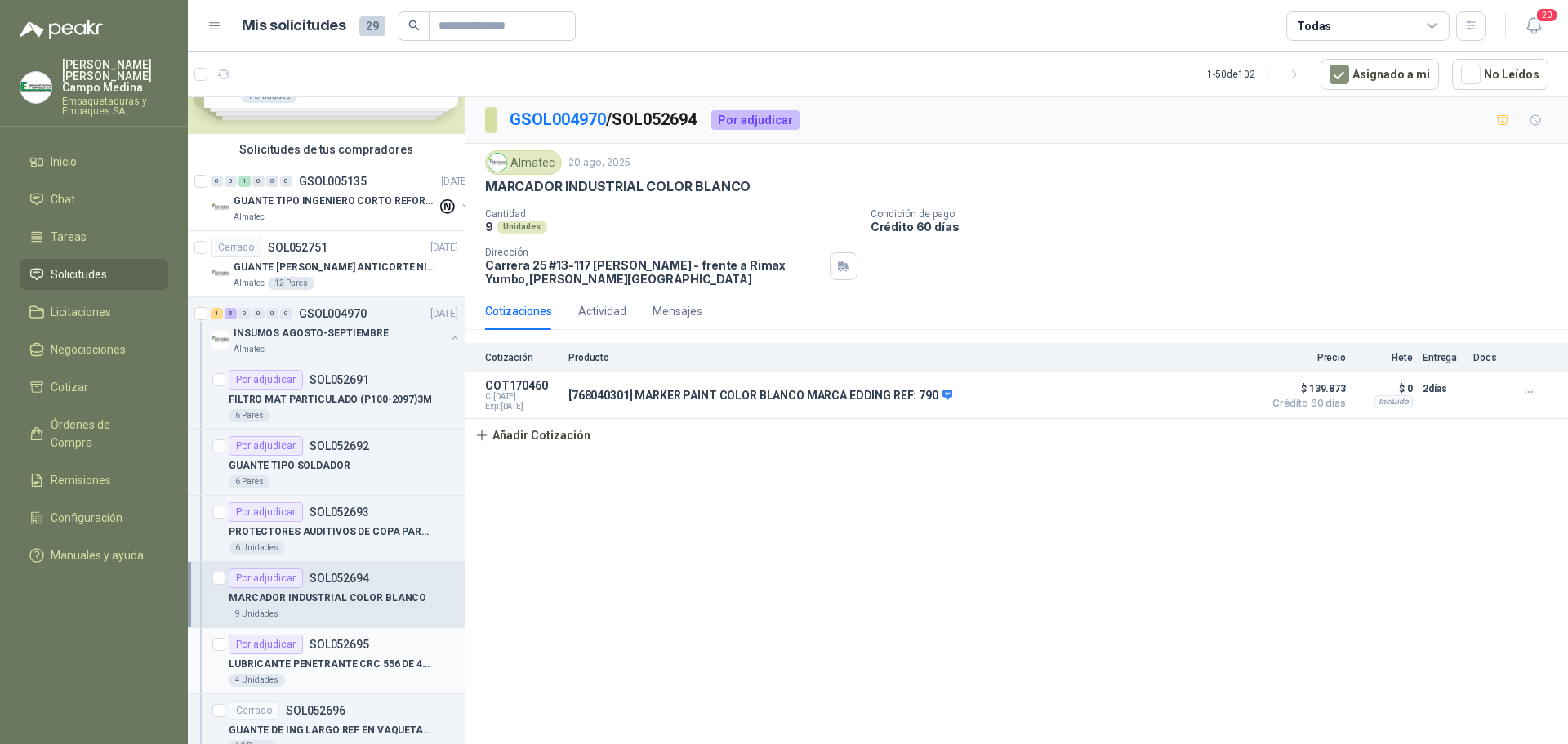
click at [284, 650] on div "Por adjudicar" at bounding box center [266, 644] width 75 height 20
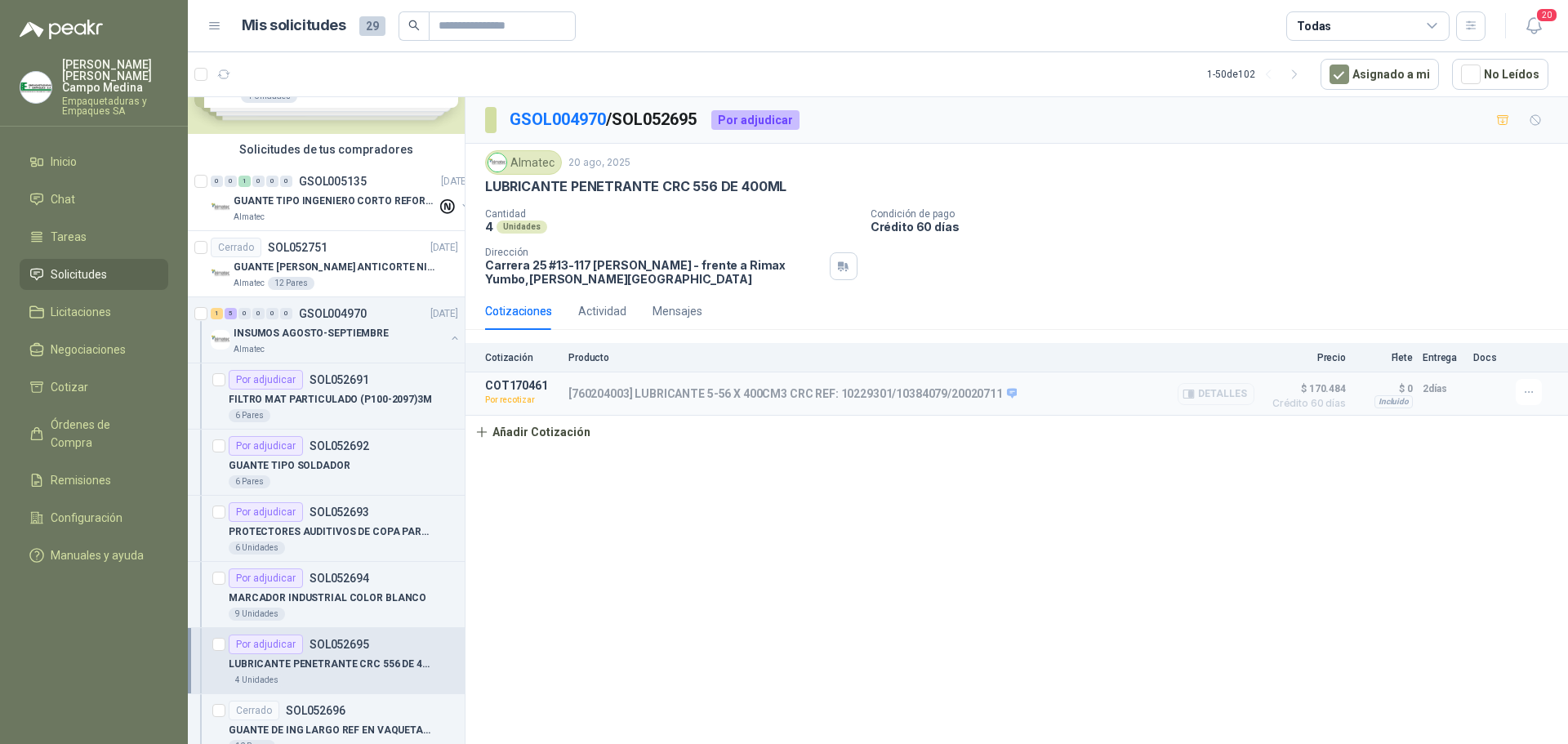
click at [1229, 390] on button "Detalles" at bounding box center [1215, 394] width 77 height 22
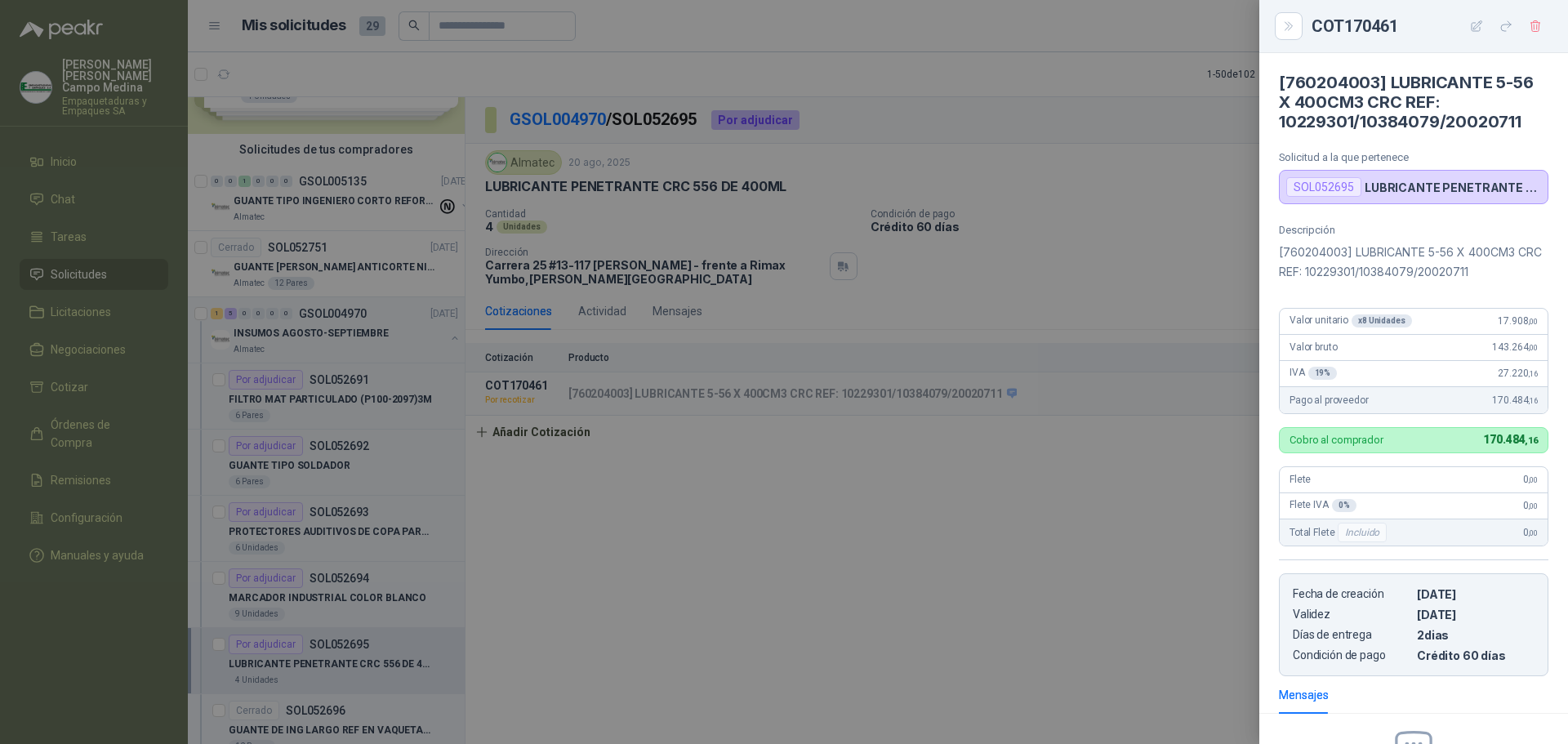
scroll to position [195, 0]
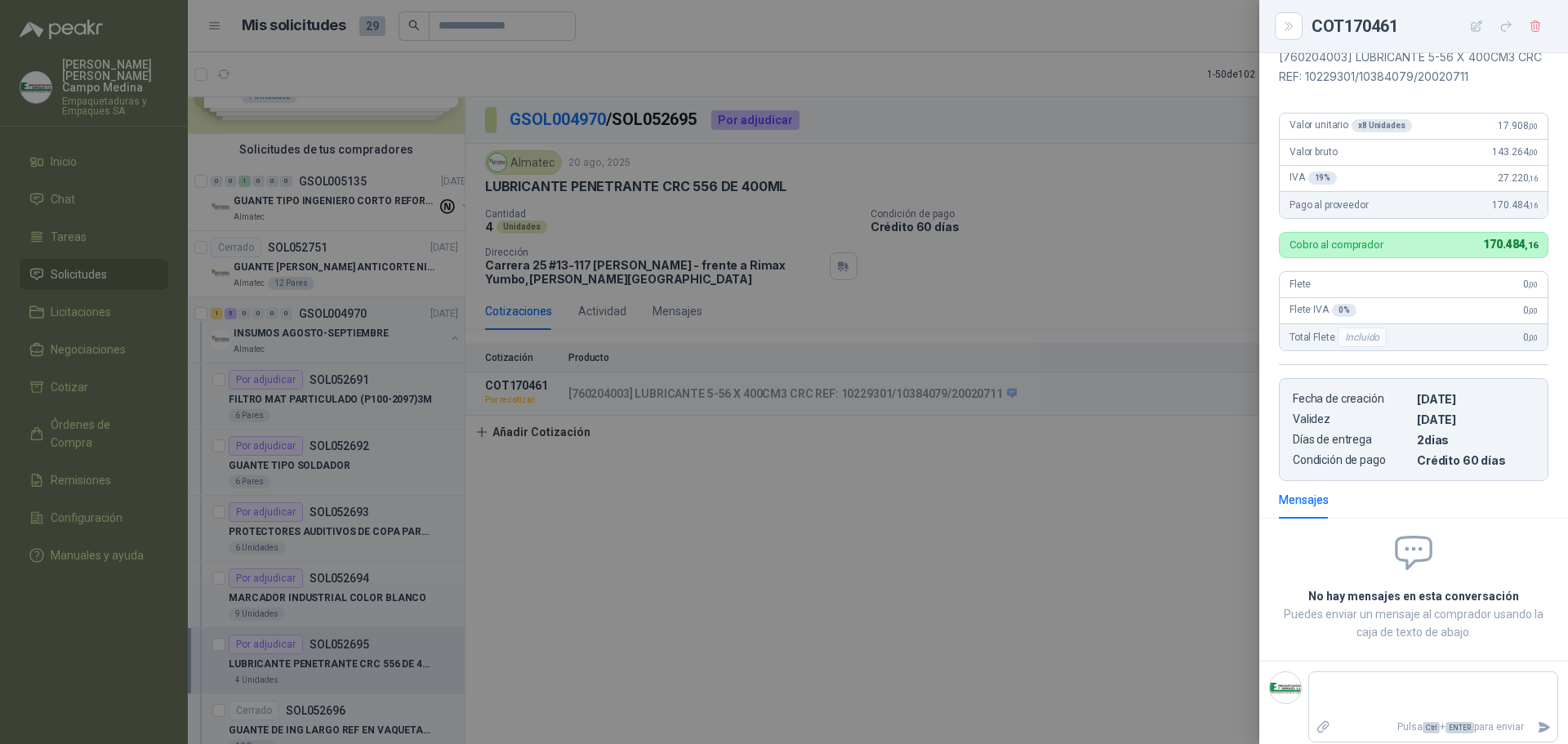
click at [1113, 276] on div at bounding box center [784, 372] width 1568 height 744
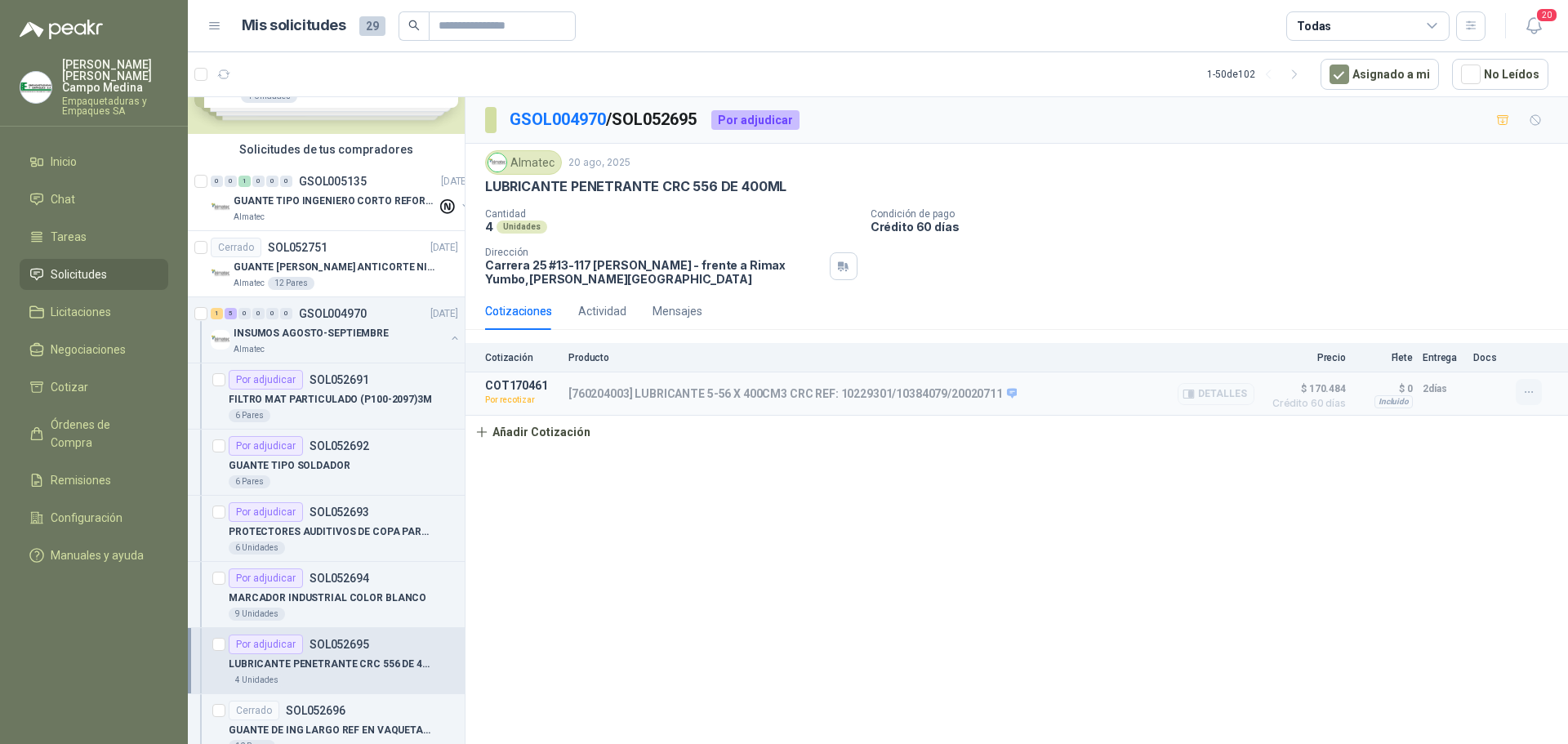
click at [1541, 391] on button "button" at bounding box center [1529, 392] width 26 height 26
click at [1451, 357] on button "Re-cotizar" at bounding box center [1496, 356] width 131 height 26
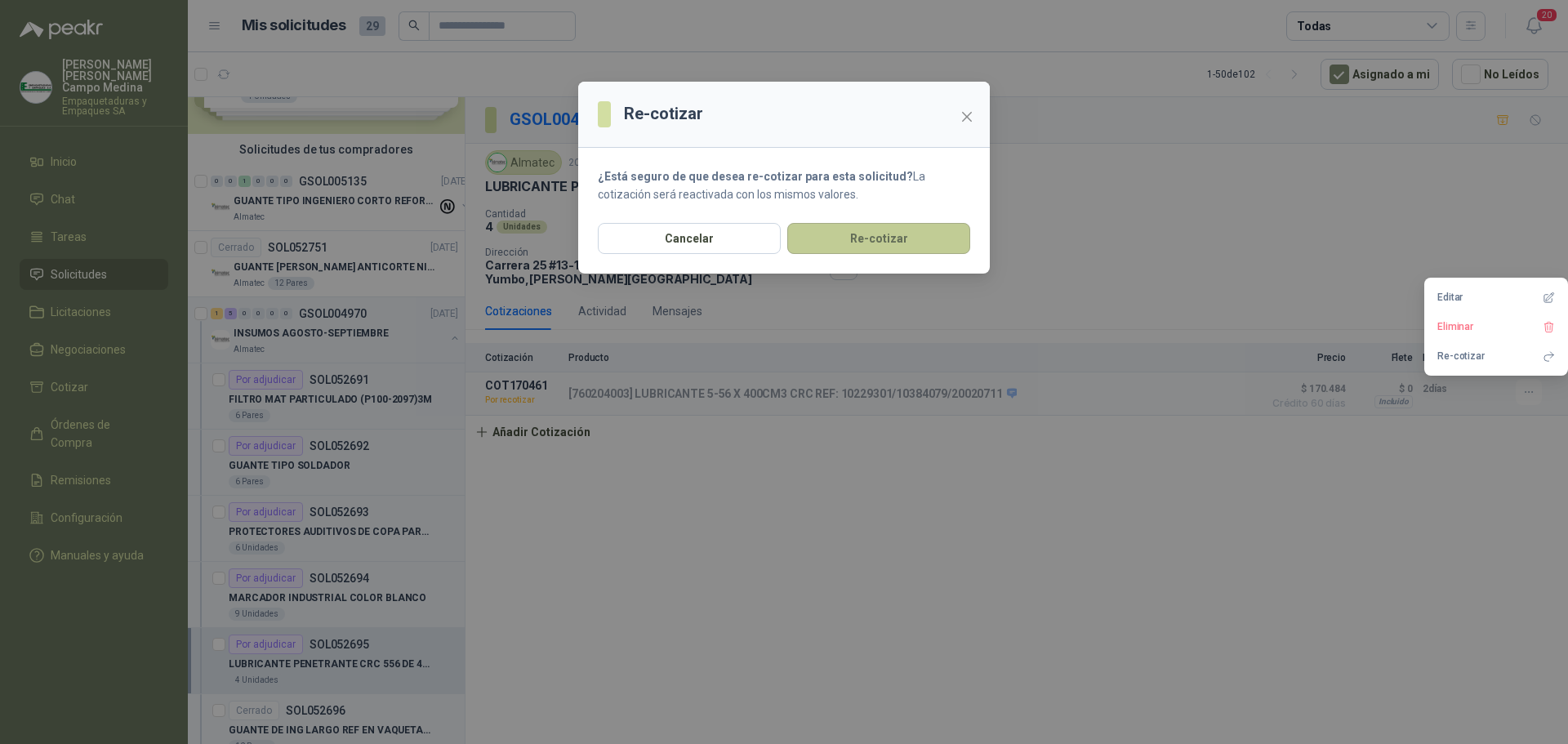
click at [862, 242] on button "Re-cotizar" at bounding box center [878, 238] width 183 height 31
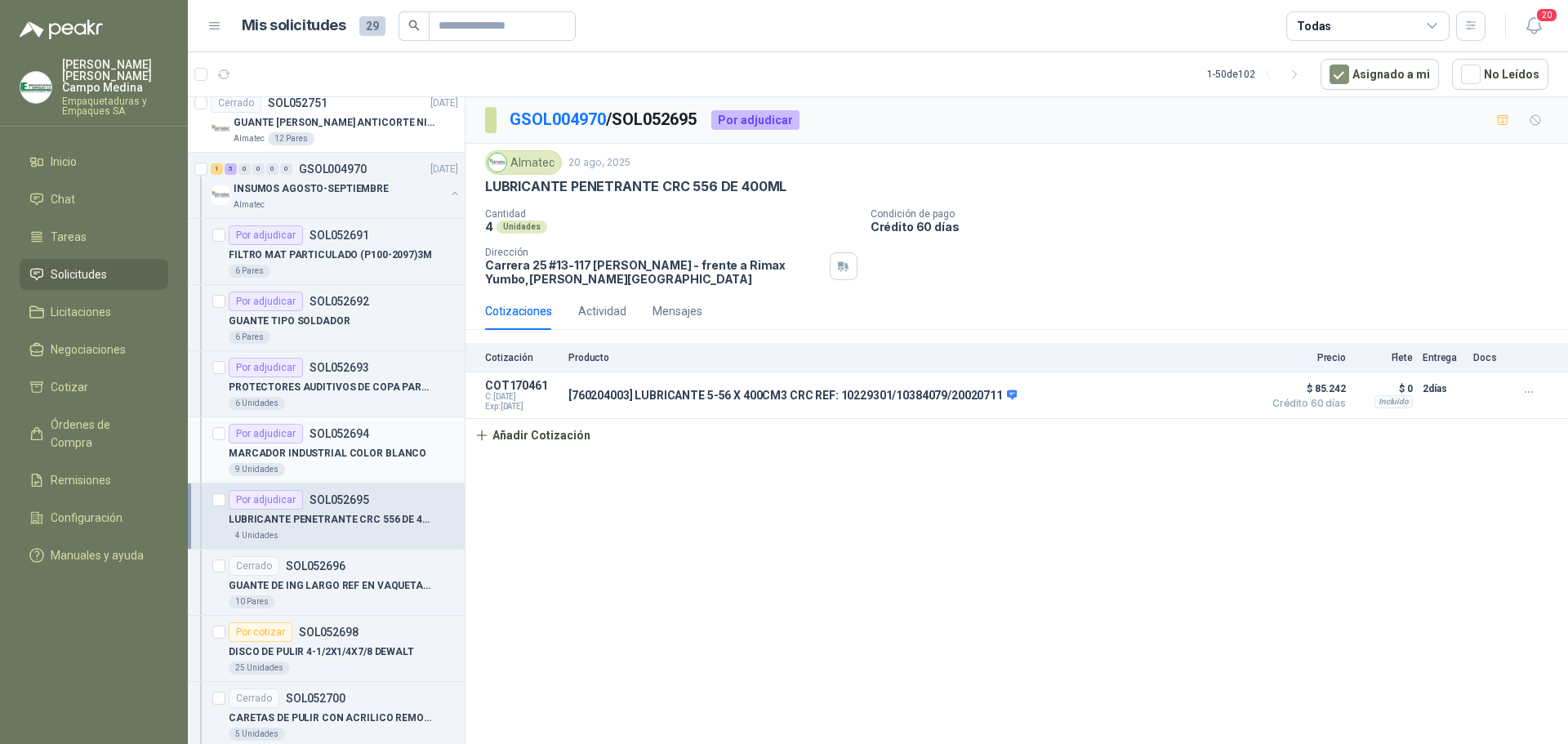
scroll to position [245, 0]
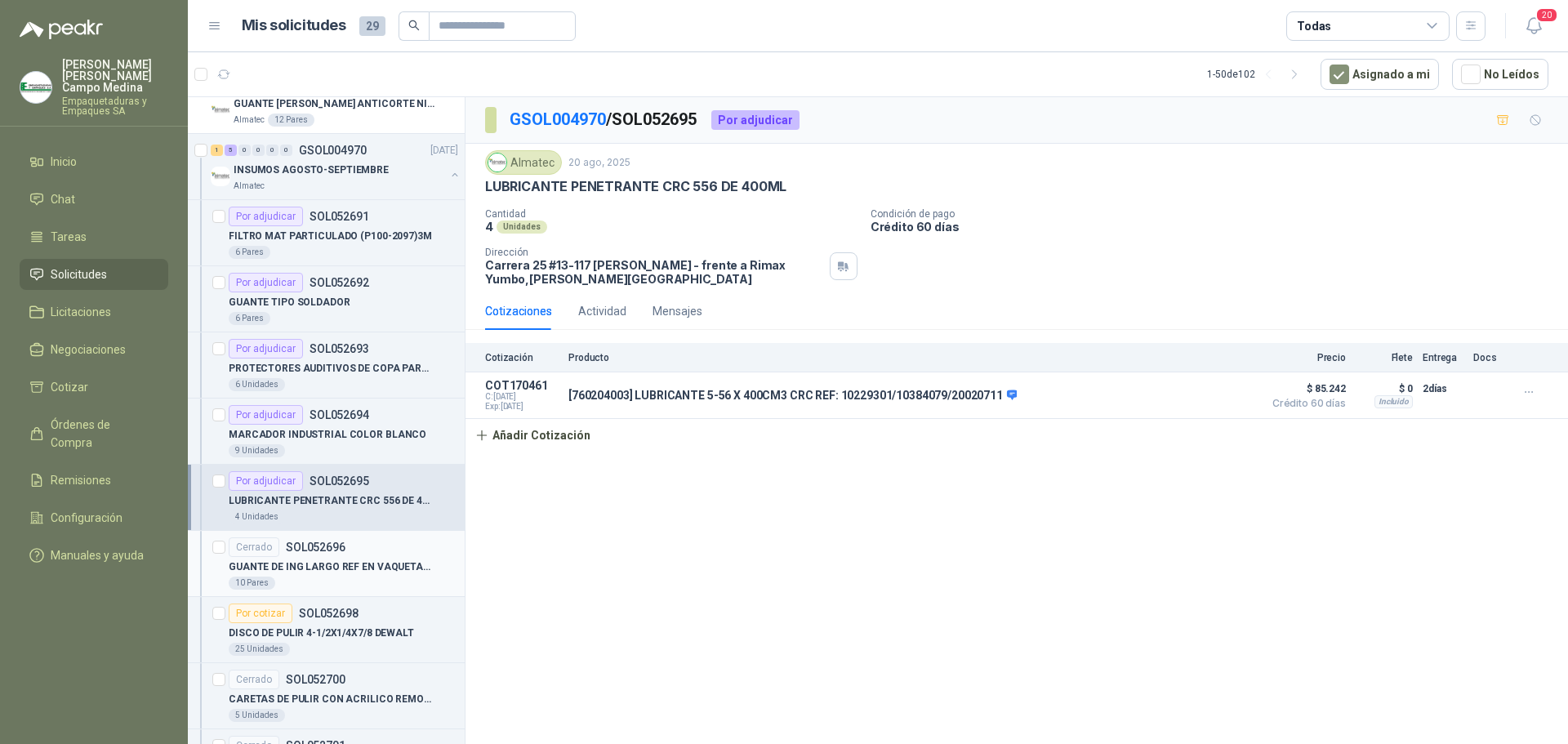
click at [316, 539] on div "Cerrado SOL052696" at bounding box center [286, 547] width 117 height 20
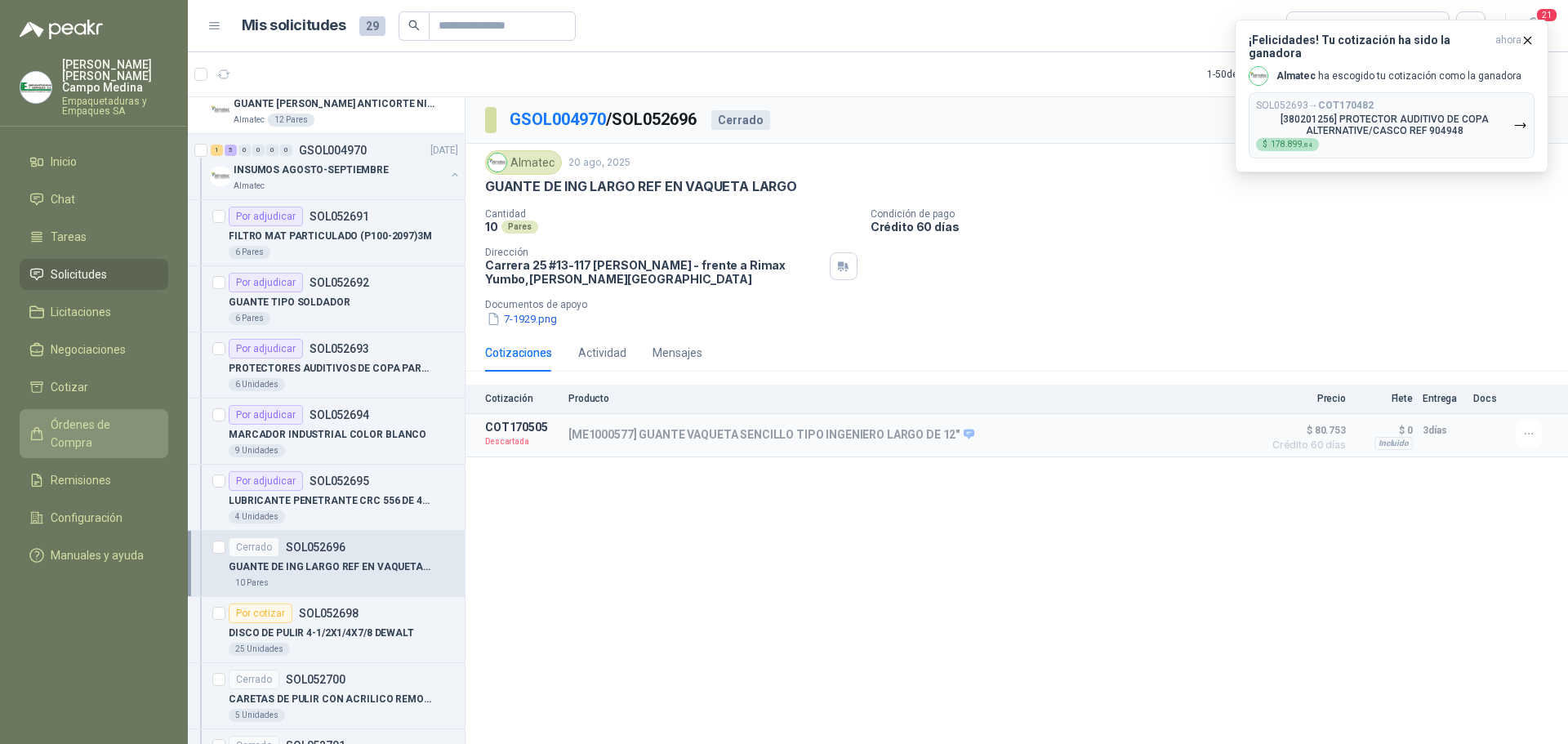
click at [60, 415] on span "Órdenes de Compra" at bounding box center [101, 433] width 102 height 36
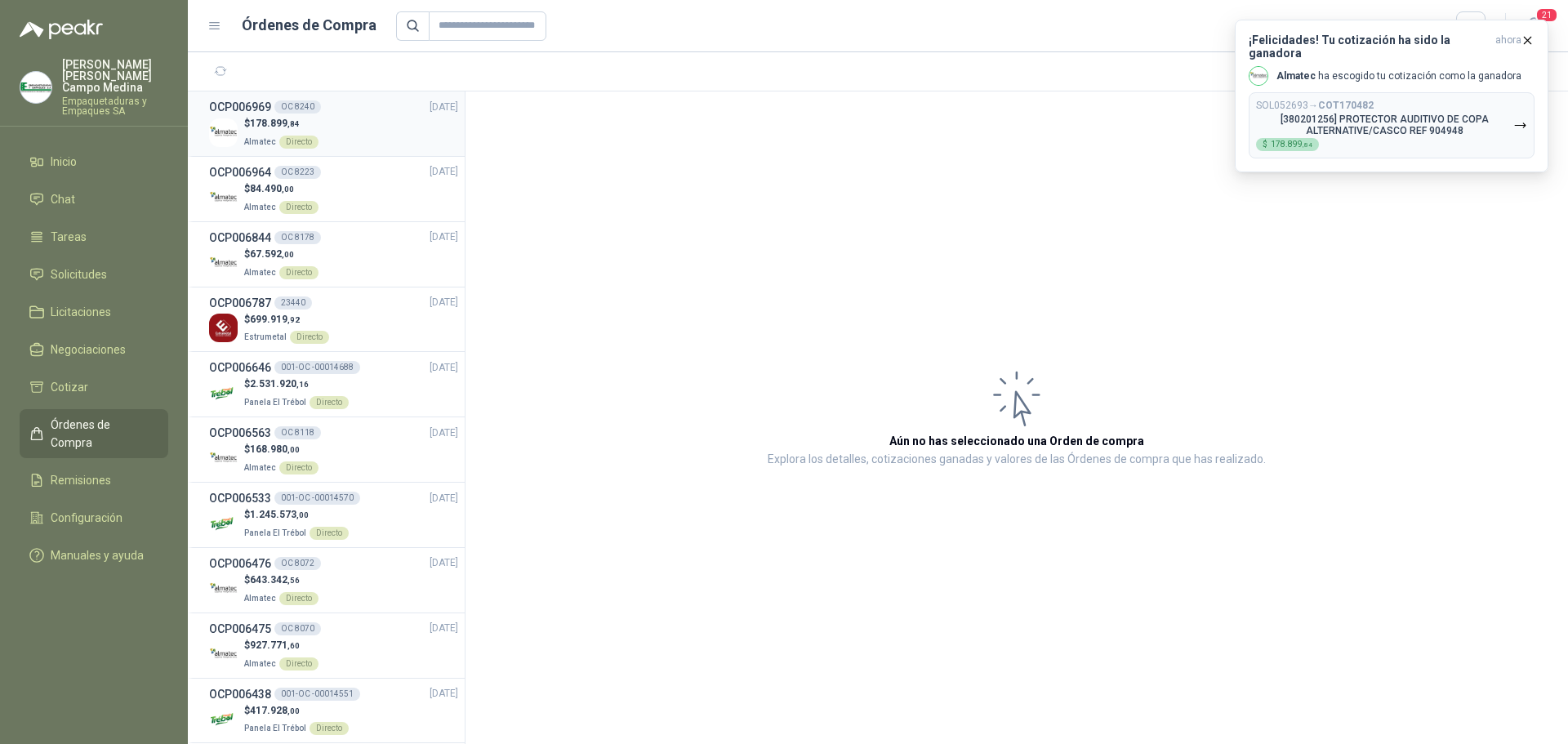
click at [243, 127] on div "$ 178.899 ,84 Almatec Directo" at bounding box center [334, 132] width 249 height 33
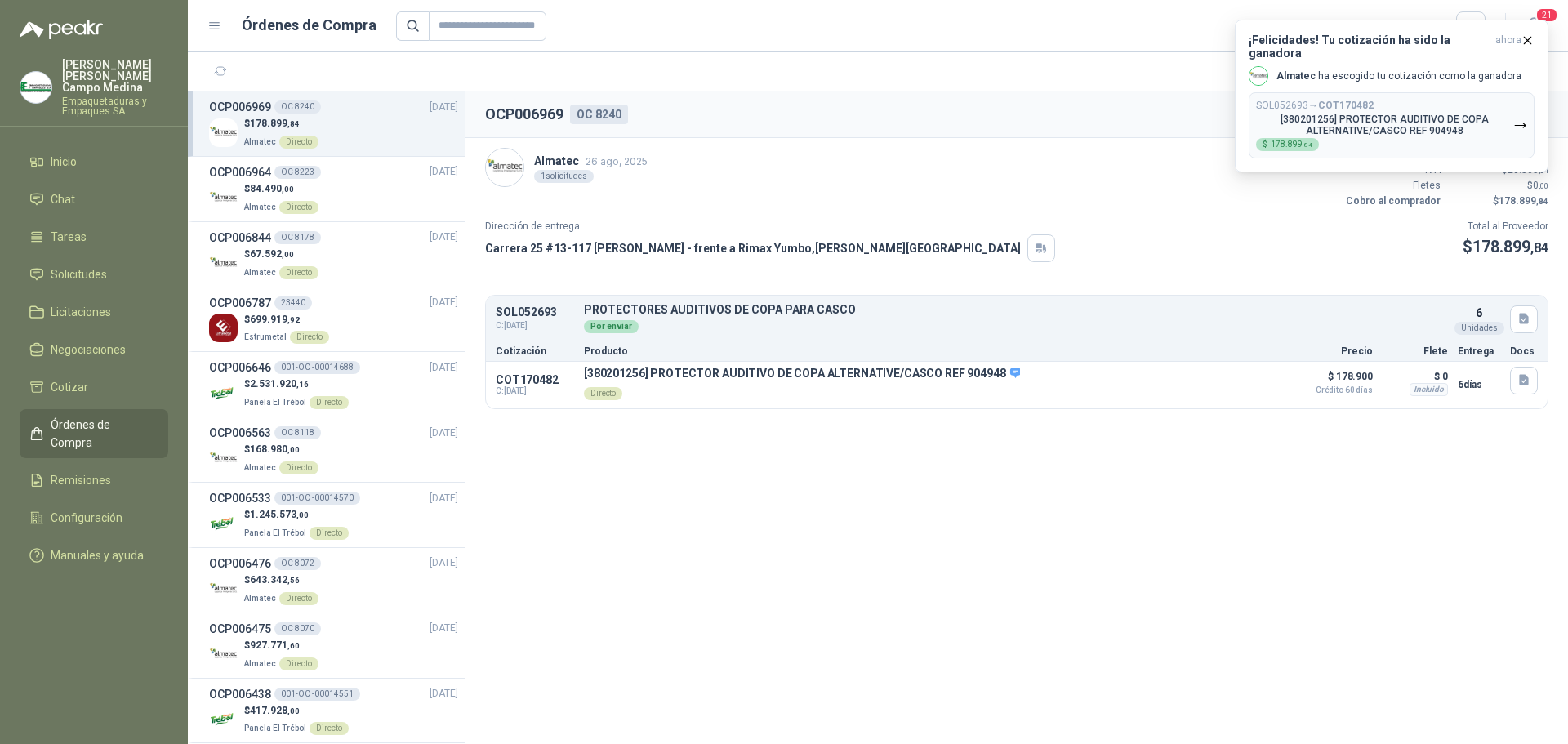
click at [865, 170] on div "Almatec 26 ago, 2025 1 solicitudes Valor Bruto $ 150.336 ,00 IVA $ 28.563 ,84 […" at bounding box center [1017, 179] width 1063 height 61
click at [1532, 42] on icon "button" at bounding box center [1527, 40] width 14 height 14
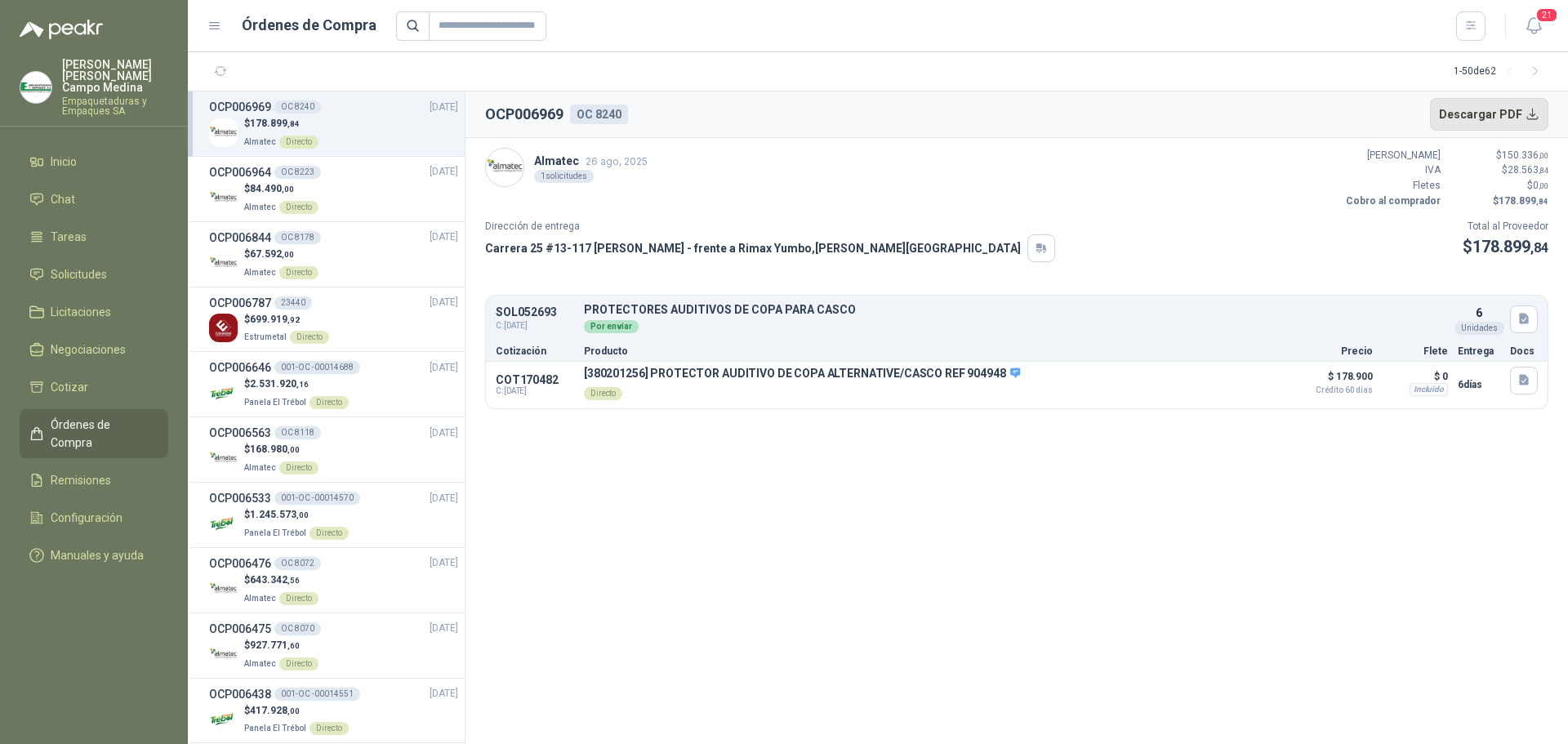
click at [1529, 121] on button "Descargar PDF" at bounding box center [1489, 113] width 119 height 32
click at [266, 254] on span "67.592 ,00" at bounding box center [272, 254] width 44 height 12
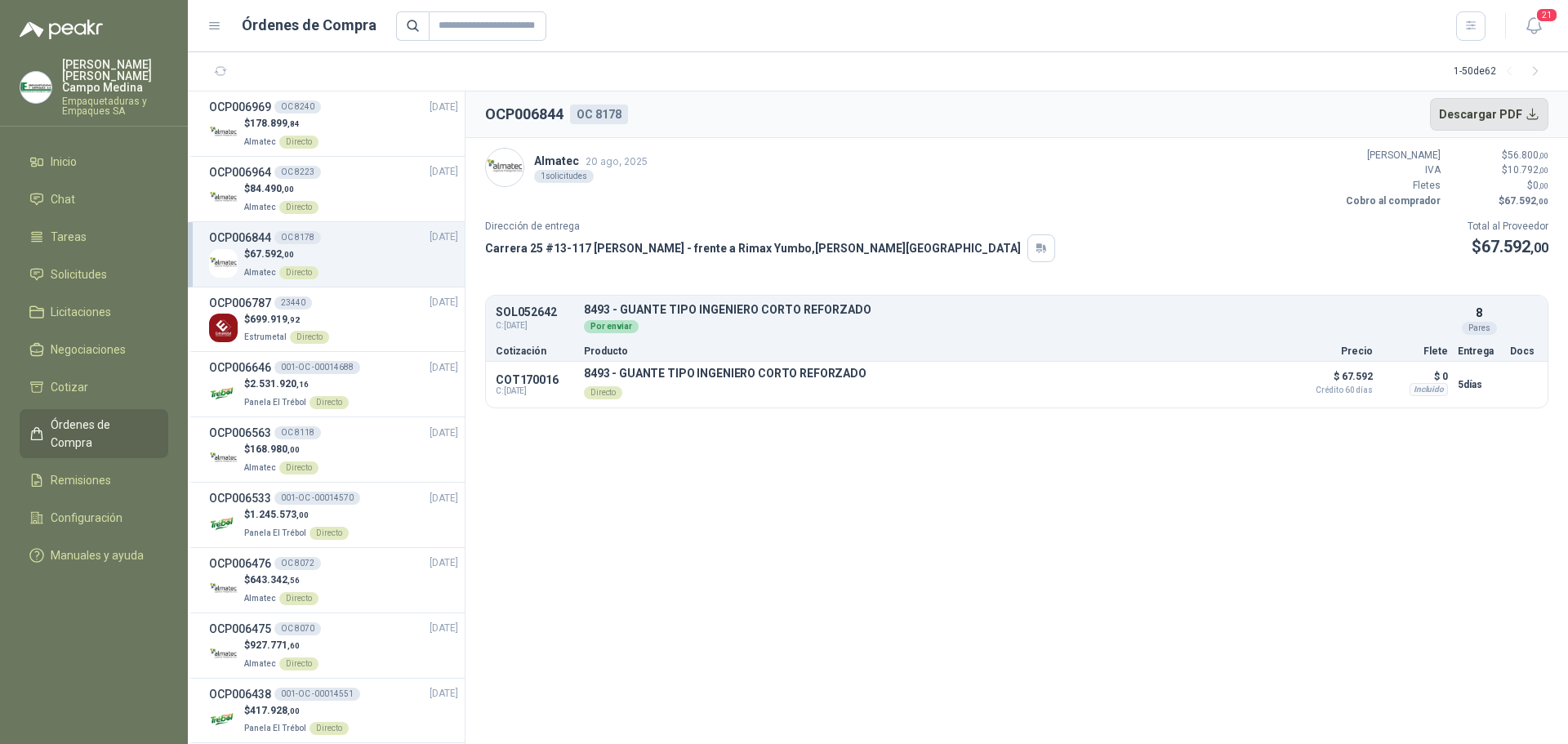
click at [1526, 114] on button "Descargar PDF" at bounding box center [1489, 113] width 119 height 32
